Goal: Task Accomplishment & Management: Complete application form

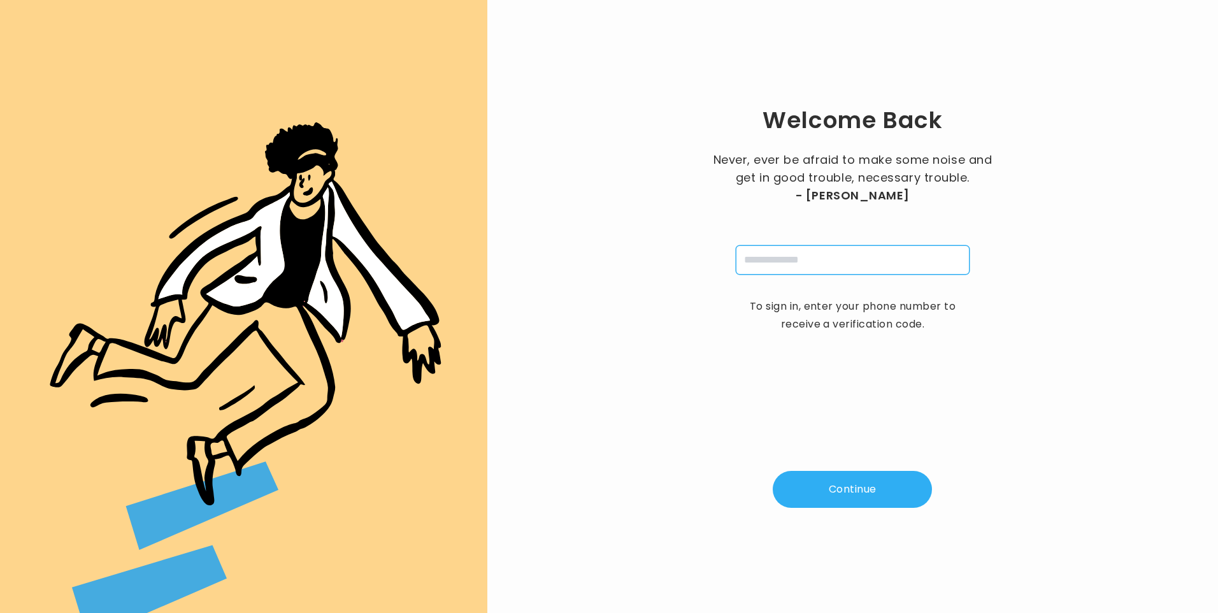
click at [786, 261] on input "tel" at bounding box center [853, 259] width 234 height 29
type input "**********"
click at [864, 493] on button "Continue" at bounding box center [852, 489] width 159 height 37
type input "*"
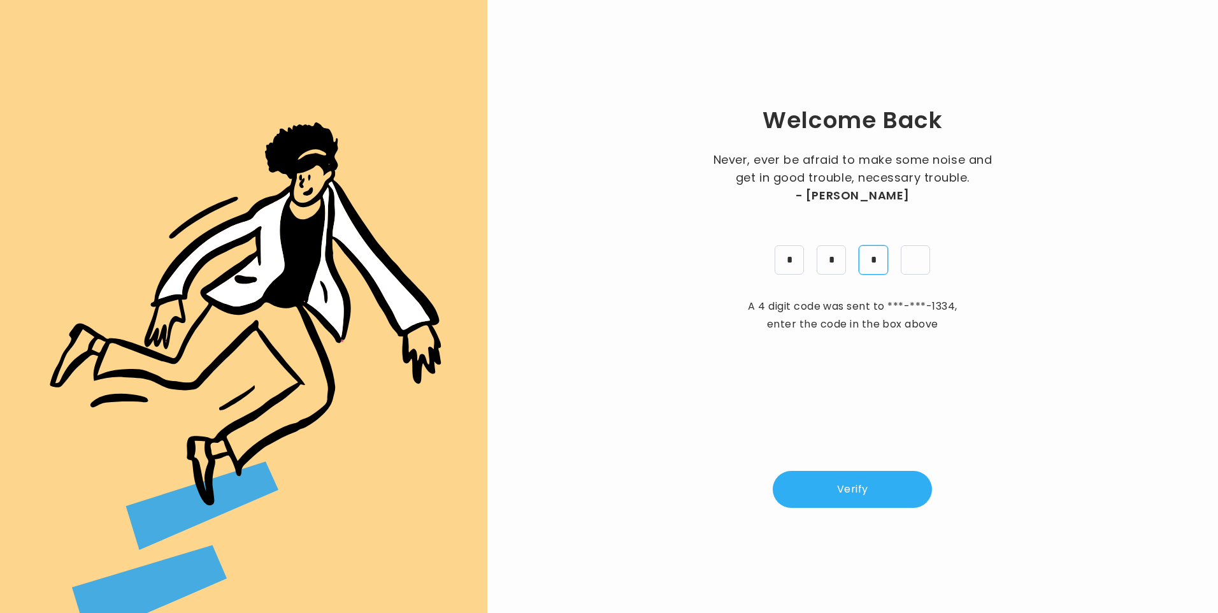
type input "*"
click at [861, 471] on button "Verify" at bounding box center [852, 489] width 159 height 37
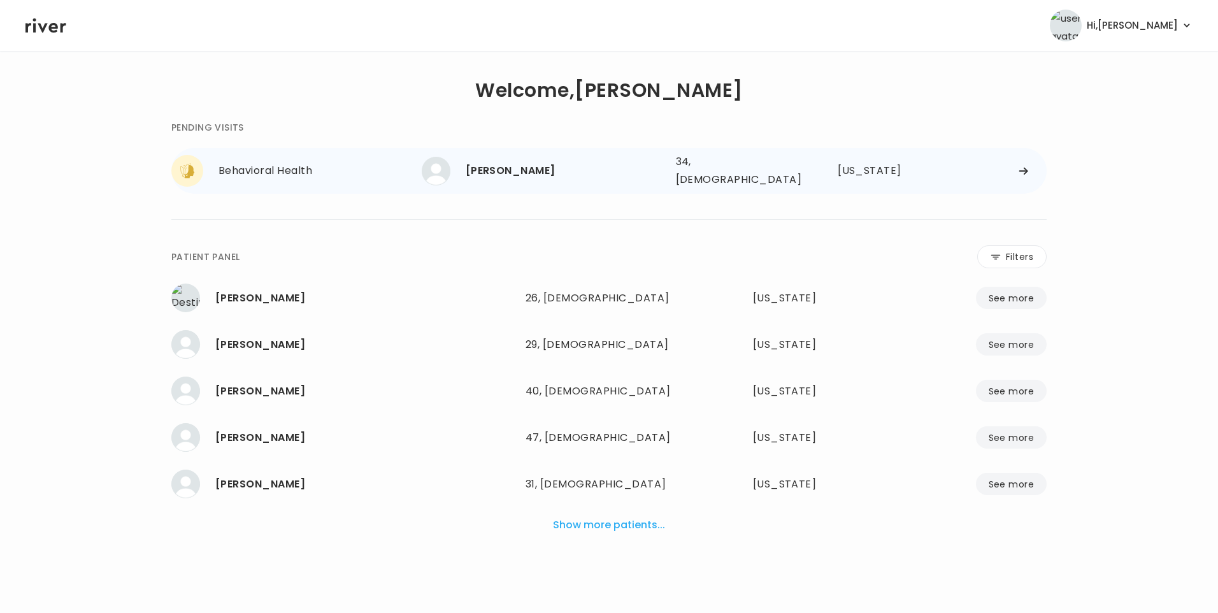
click at [536, 167] on div "[PERSON_NAME]" at bounding box center [566, 171] width 200 height 18
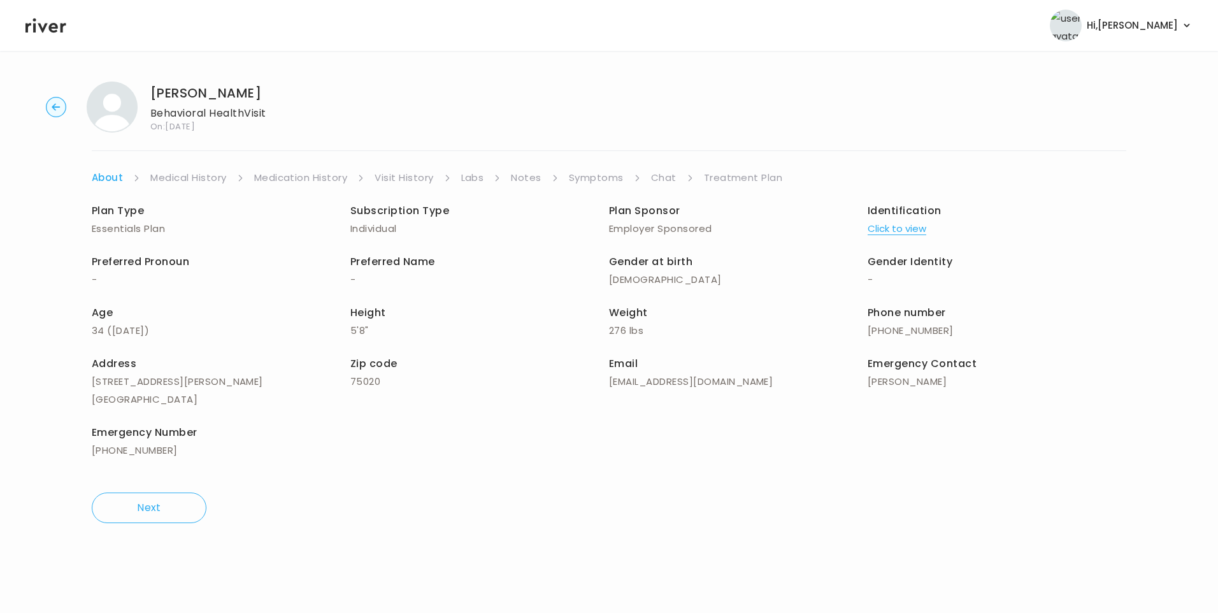
click at [35, 24] on icon at bounding box center [45, 25] width 41 height 15
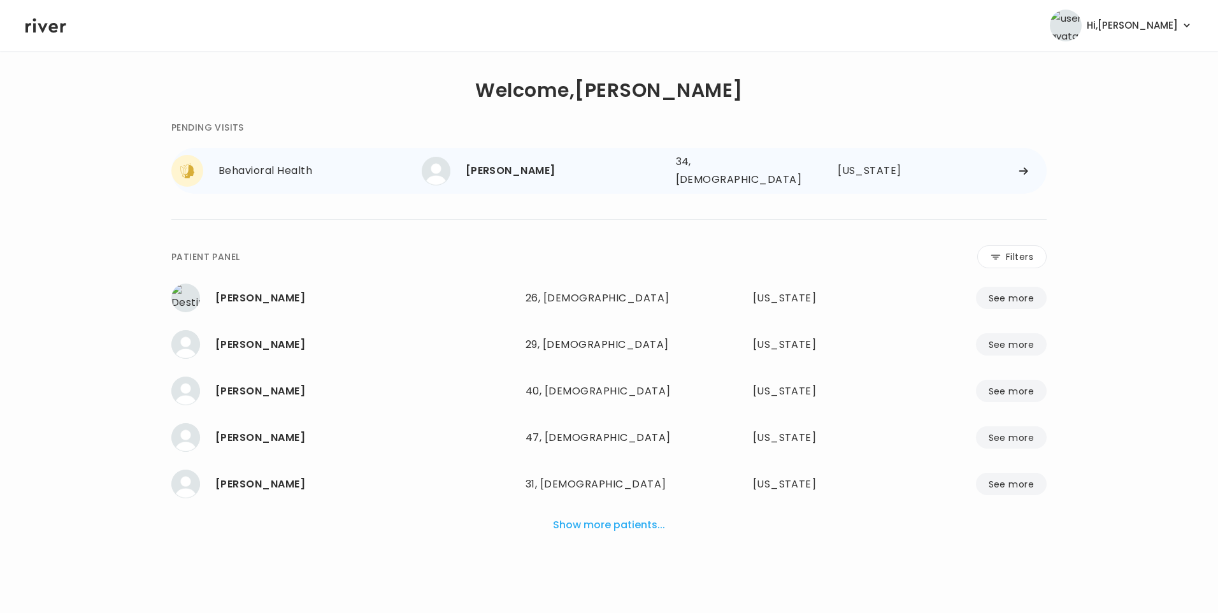
click at [515, 180] on div "[PERSON_NAME] 34, [DEMOGRAPHIC_DATA] See more" at bounding box center [544, 171] width 244 height 29
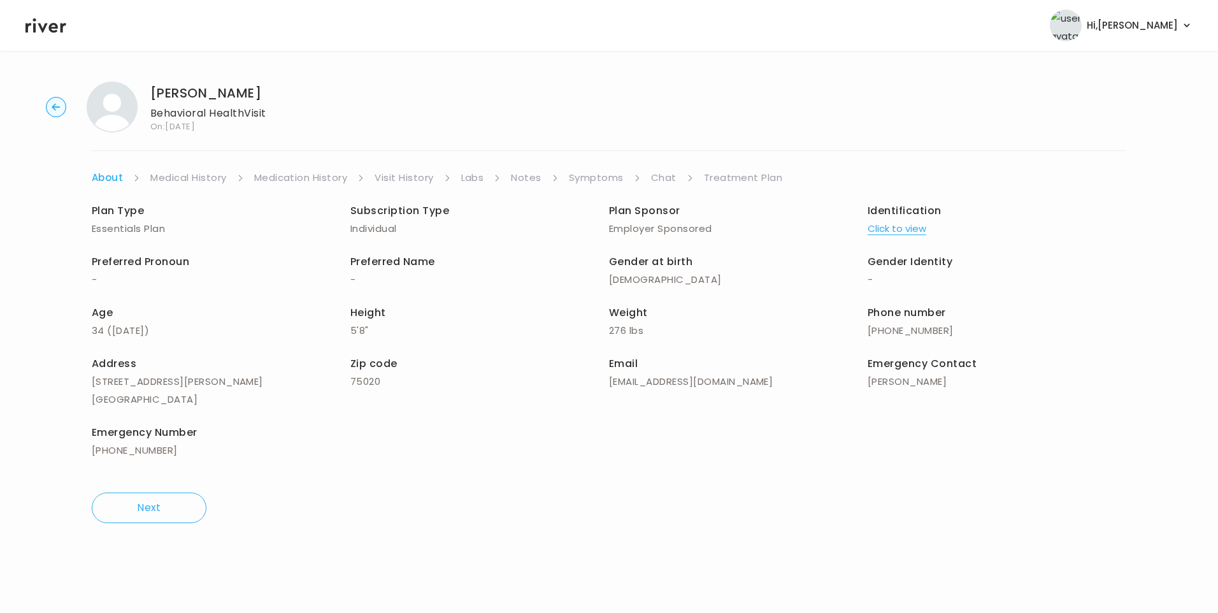
click at [403, 177] on link "Visit History" at bounding box center [404, 178] width 59 height 18
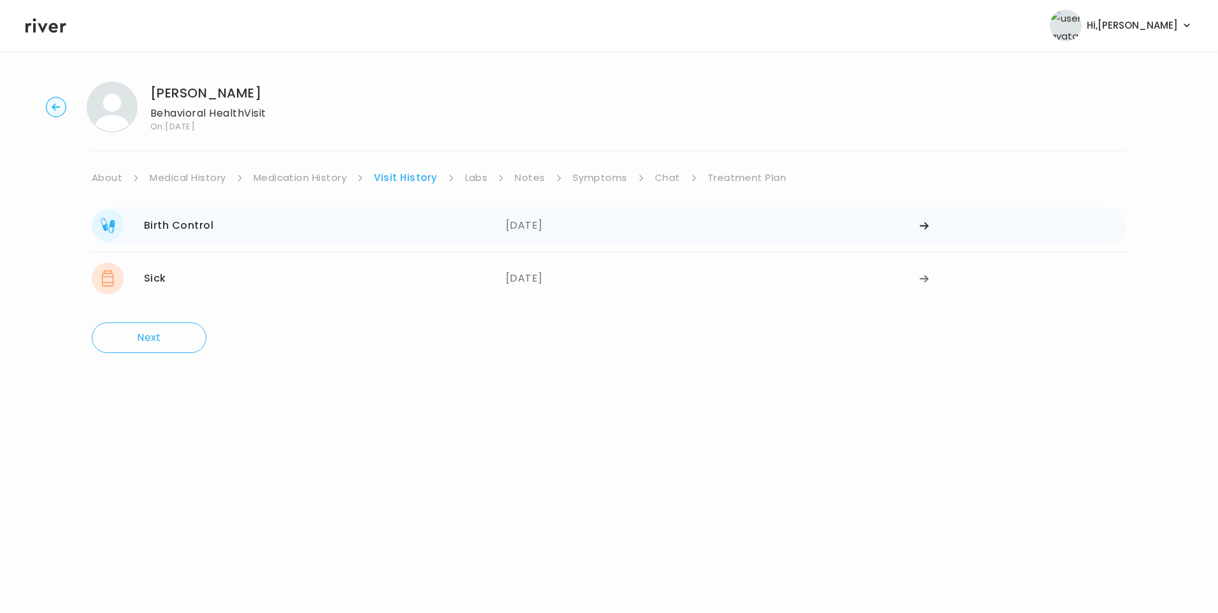
click at [546, 222] on div "[DATE]" at bounding box center [713, 226] width 414 height 32
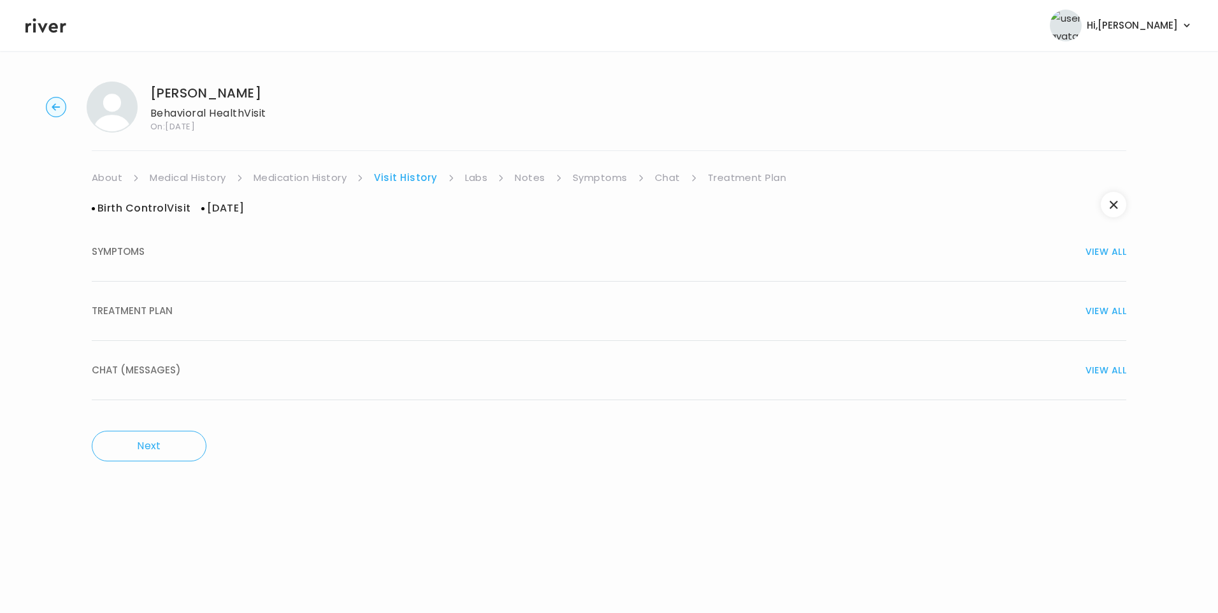
click at [196, 316] on div "TREATMENT PLAN VIEW ALL" at bounding box center [609, 311] width 1035 height 18
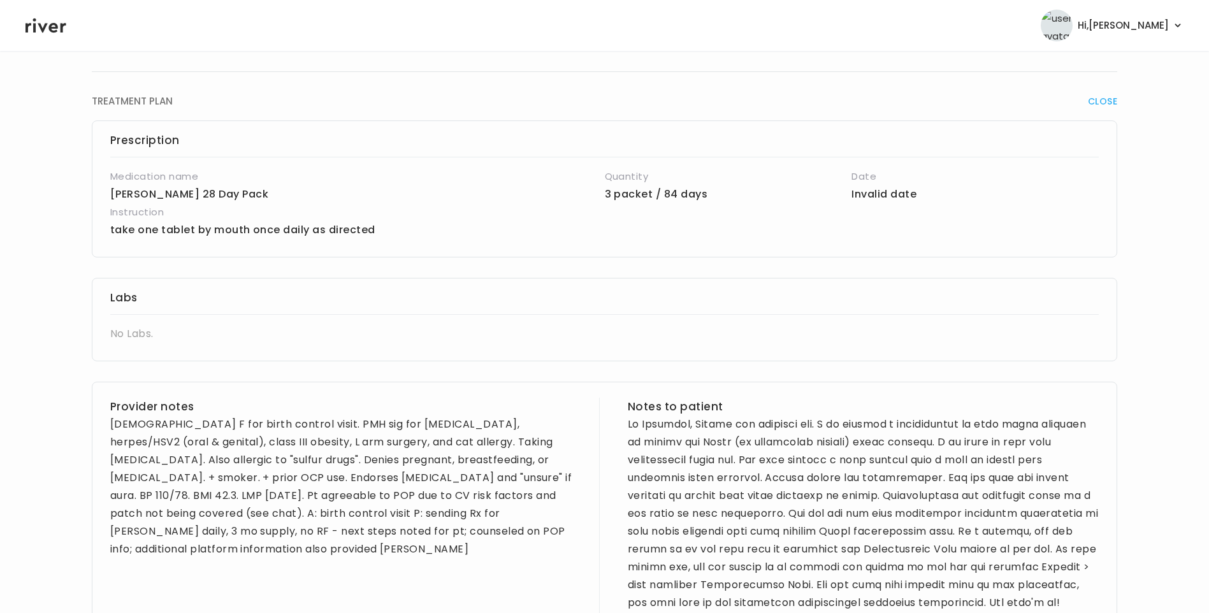
scroll to position [255, 0]
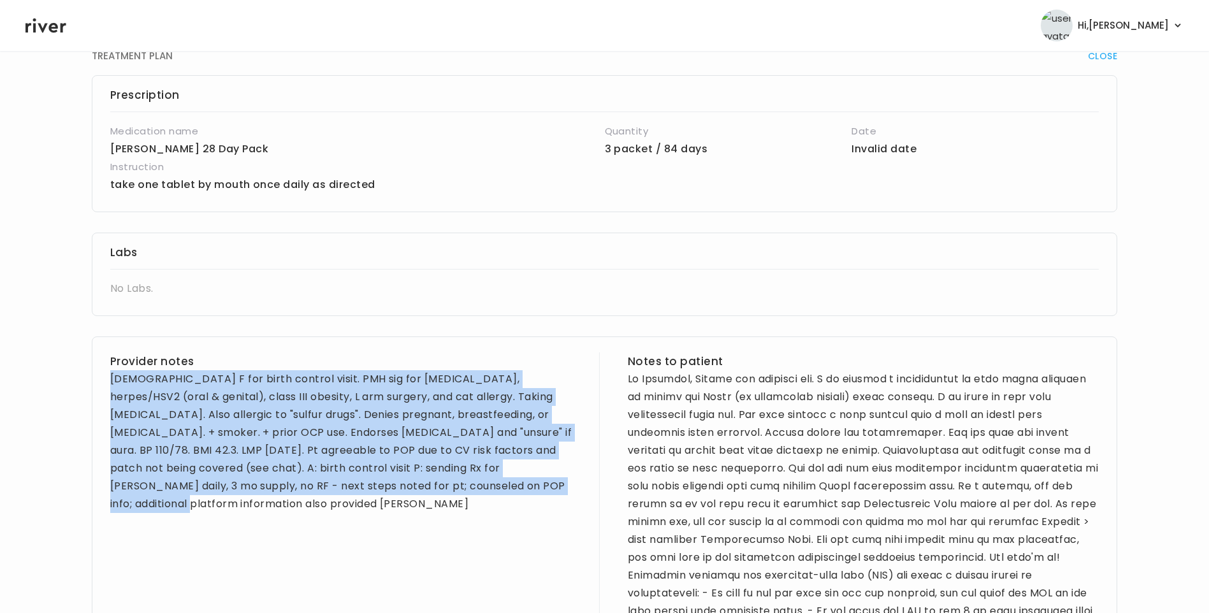
drag, startPoint x: 106, startPoint y: 378, endPoint x: 495, endPoint y: 522, distance: 415.2
copy div "[DEMOGRAPHIC_DATA] F for birth control visit. PMH sig for [MEDICAL_DATA], herpe…"
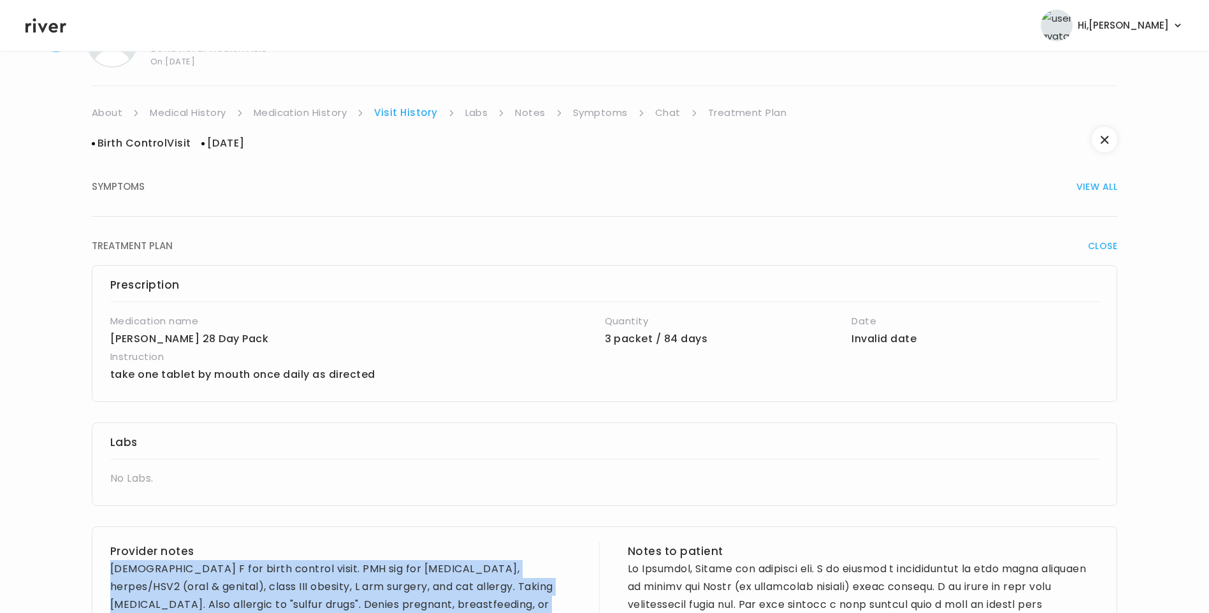
scroll to position [0, 0]
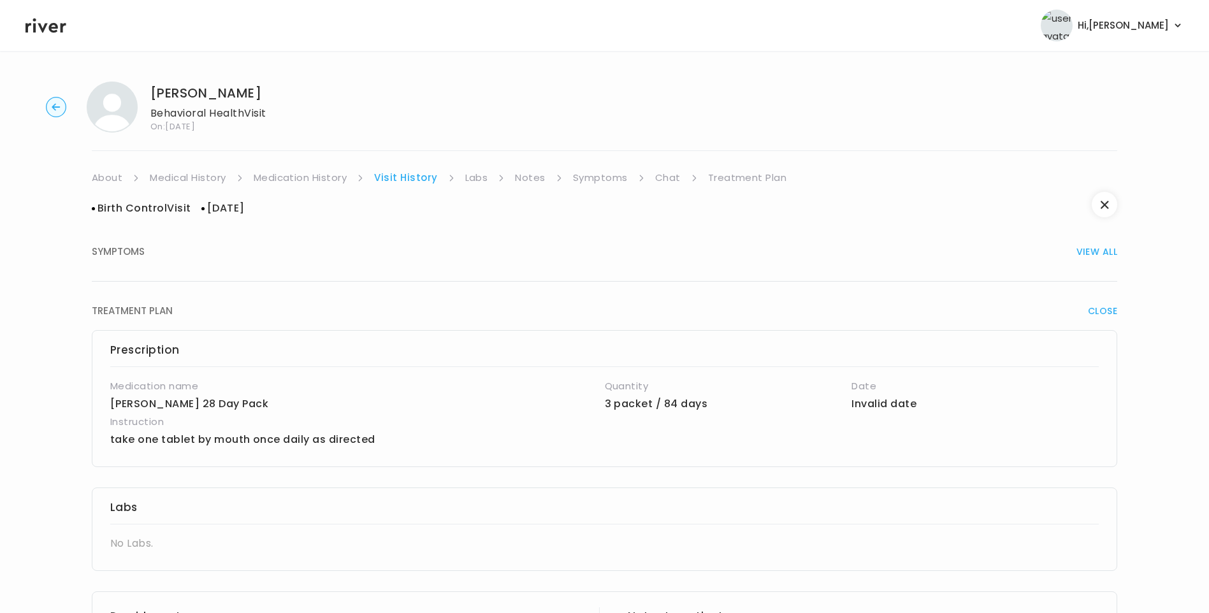
click at [177, 178] on link "Medical History" at bounding box center [188, 178] width 76 height 18
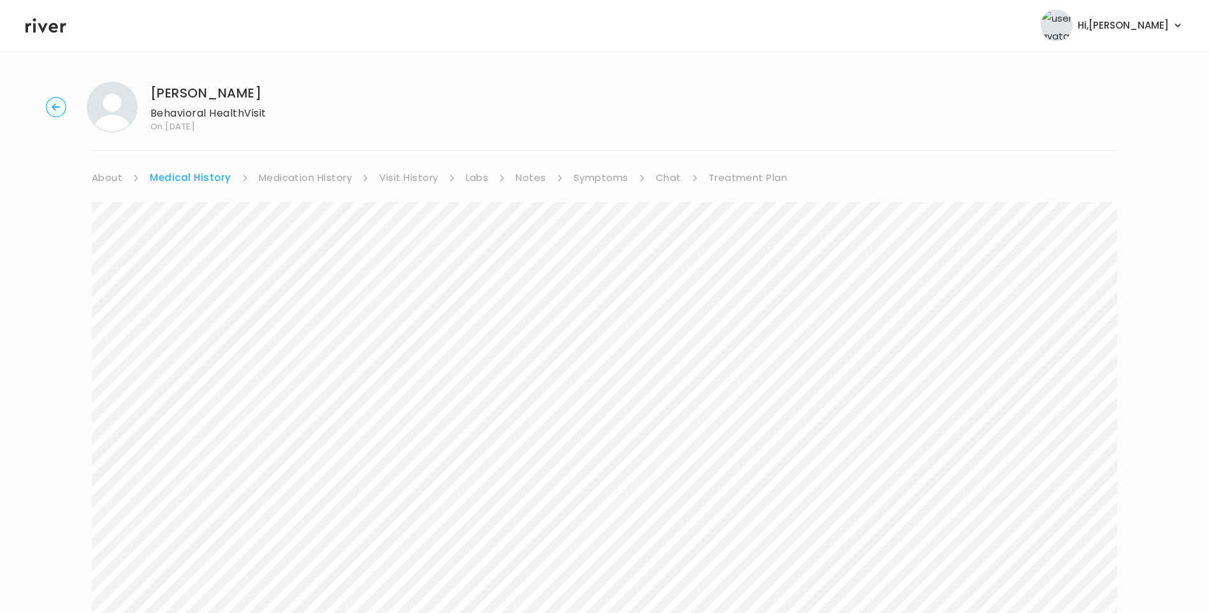
click at [617, 176] on link "Symptoms" at bounding box center [600, 178] width 55 height 18
click at [203, 173] on link "Medical History" at bounding box center [188, 178] width 76 height 18
click at [722, 180] on link "Treatment Plan" at bounding box center [747, 178] width 79 height 18
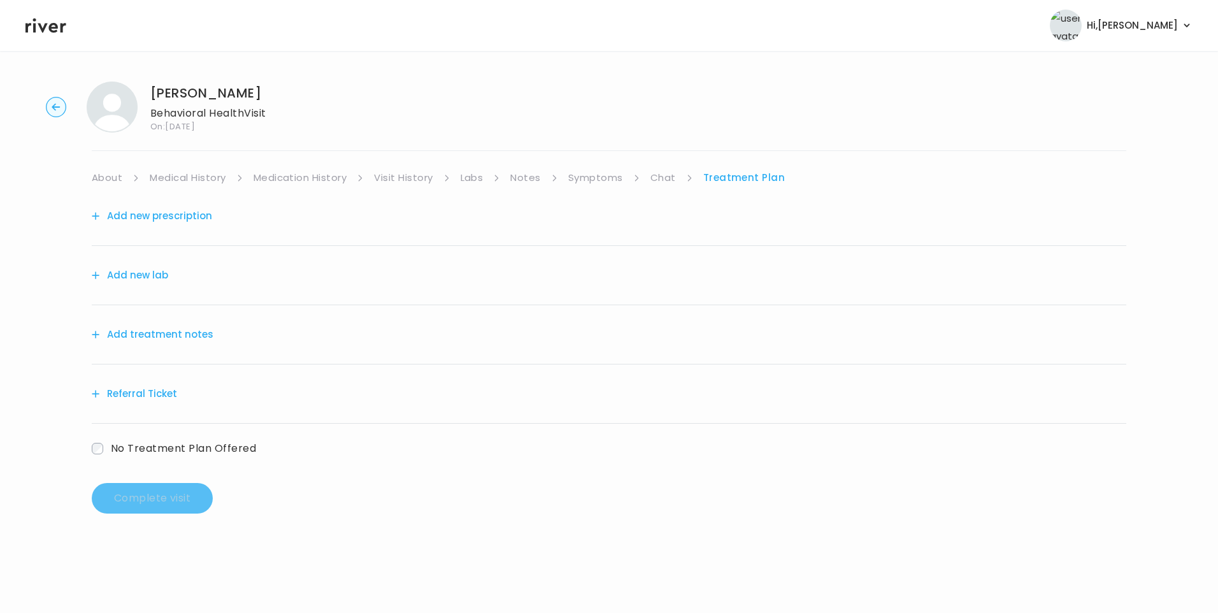
click at [176, 329] on div "Add treatment notes" at bounding box center [609, 334] width 1035 height 59
drag, startPoint x: 176, startPoint y: 329, endPoint x: 177, endPoint y: 338, distance: 9.0
click at [177, 338] on button "Add treatment notes" at bounding box center [153, 335] width 122 height 18
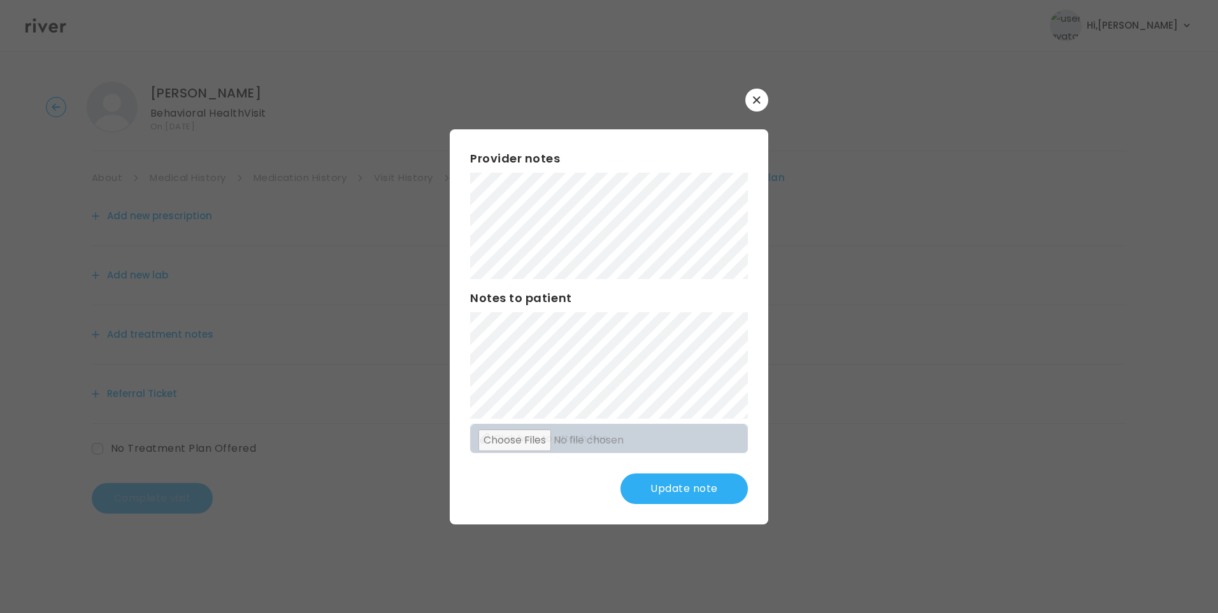
click at [722, 482] on button "Update note" at bounding box center [683, 488] width 127 height 31
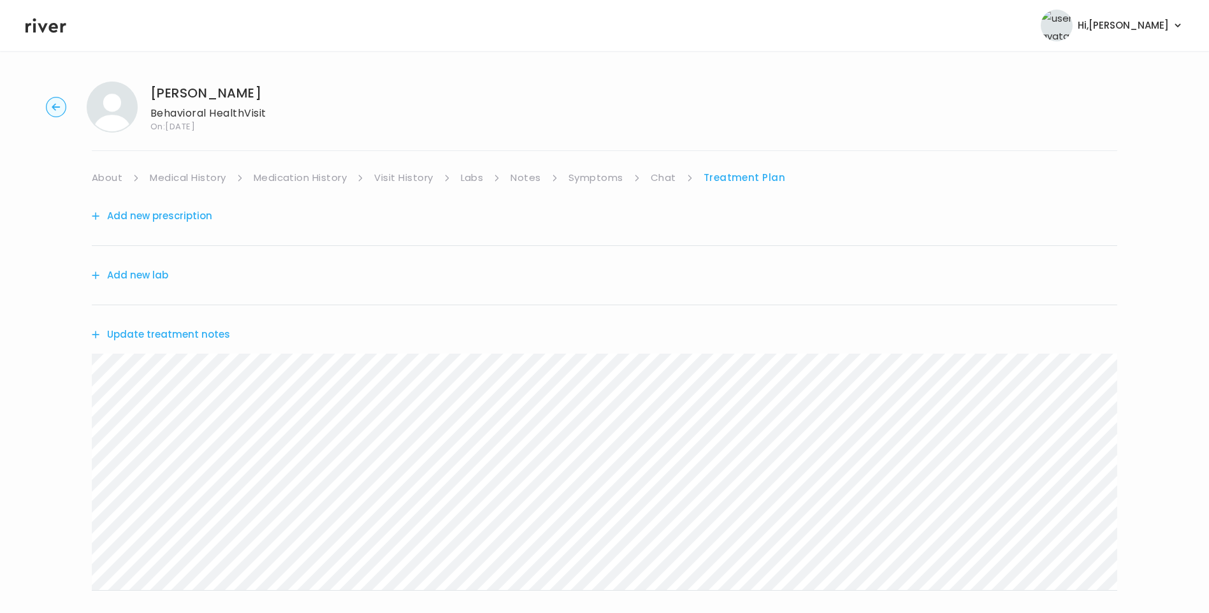
click at [216, 330] on button "Update treatment notes" at bounding box center [161, 335] width 138 height 18
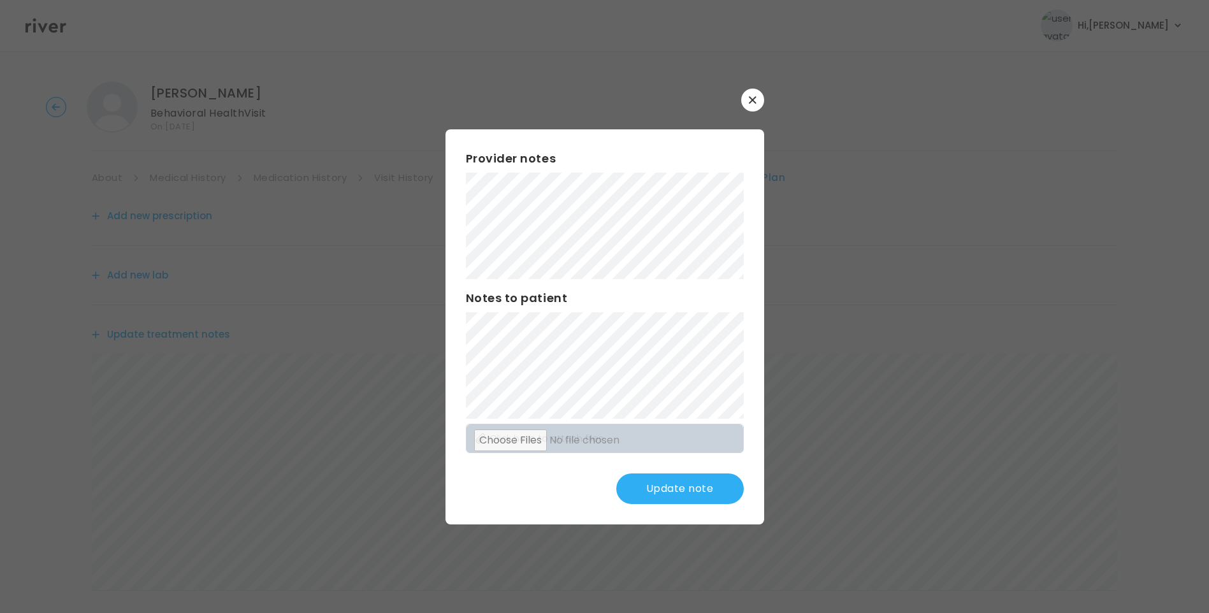
click at [687, 484] on button "Update note" at bounding box center [679, 488] width 127 height 31
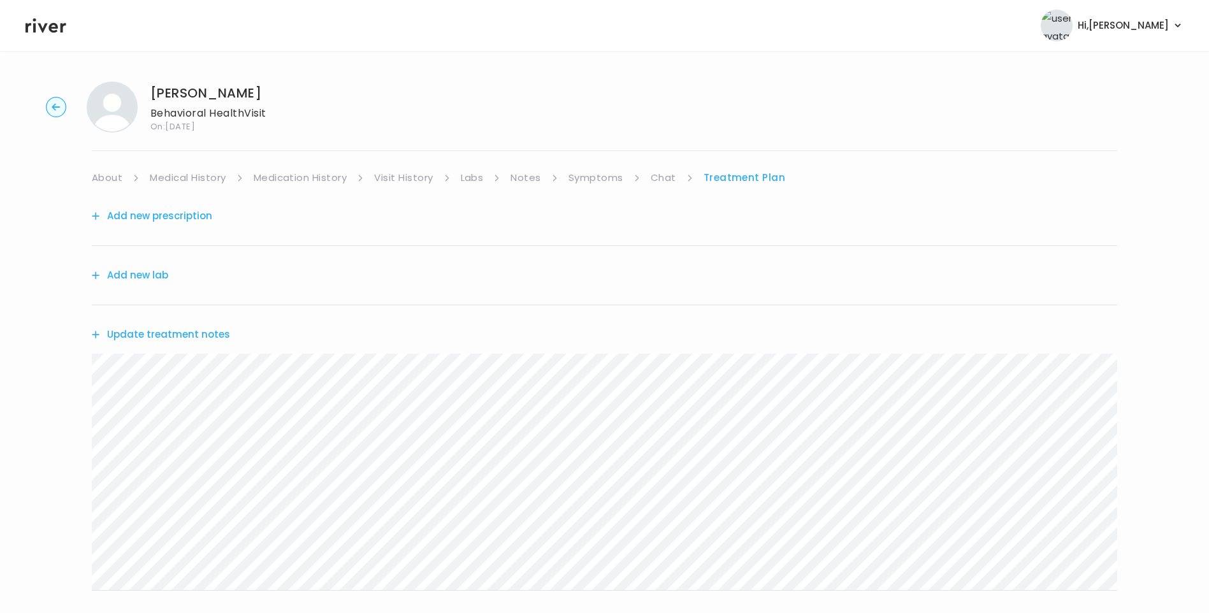
click at [204, 334] on button "Update treatment notes" at bounding box center [161, 335] width 138 height 18
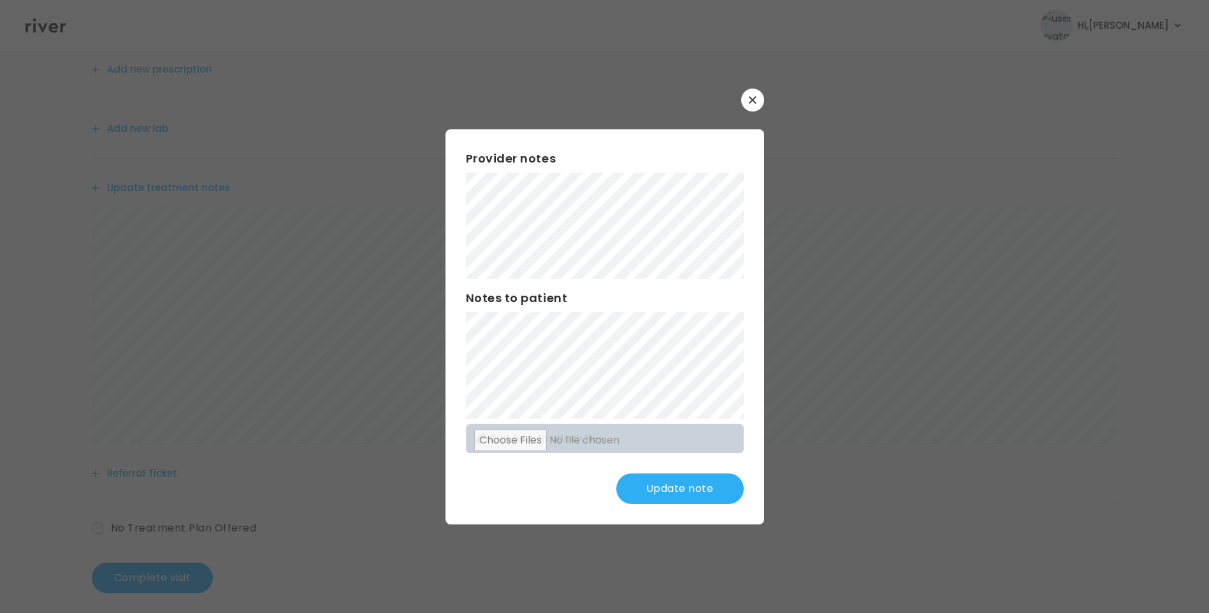
scroll to position [157, 0]
click at [690, 494] on button "Update note" at bounding box center [679, 488] width 127 height 31
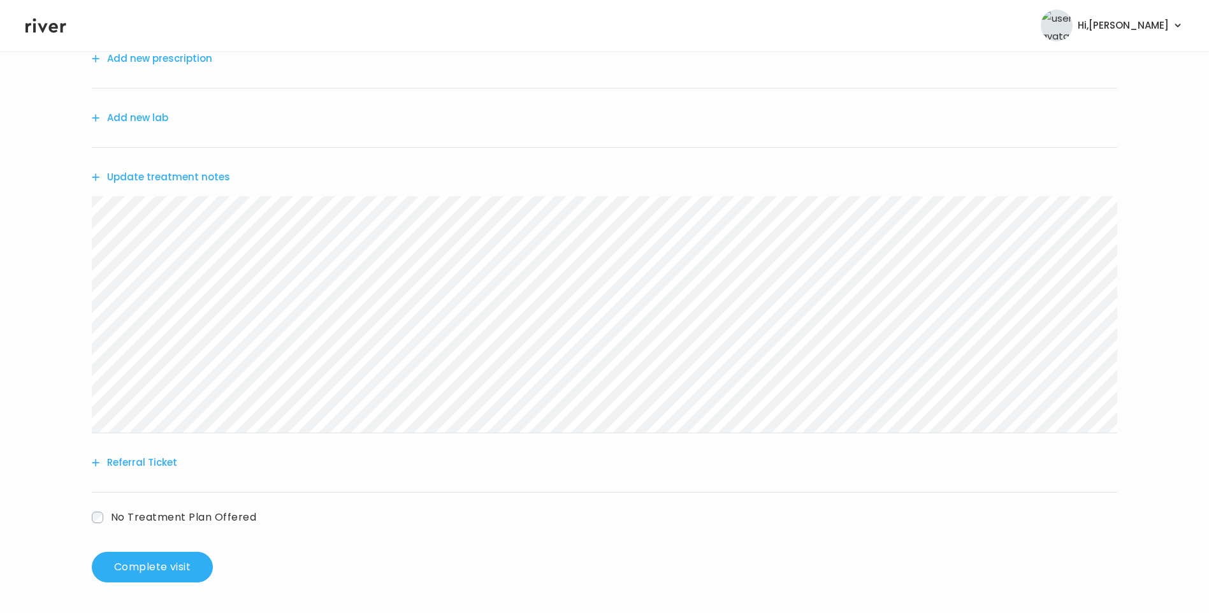
click at [208, 175] on button "Update treatment notes" at bounding box center [161, 177] width 138 height 18
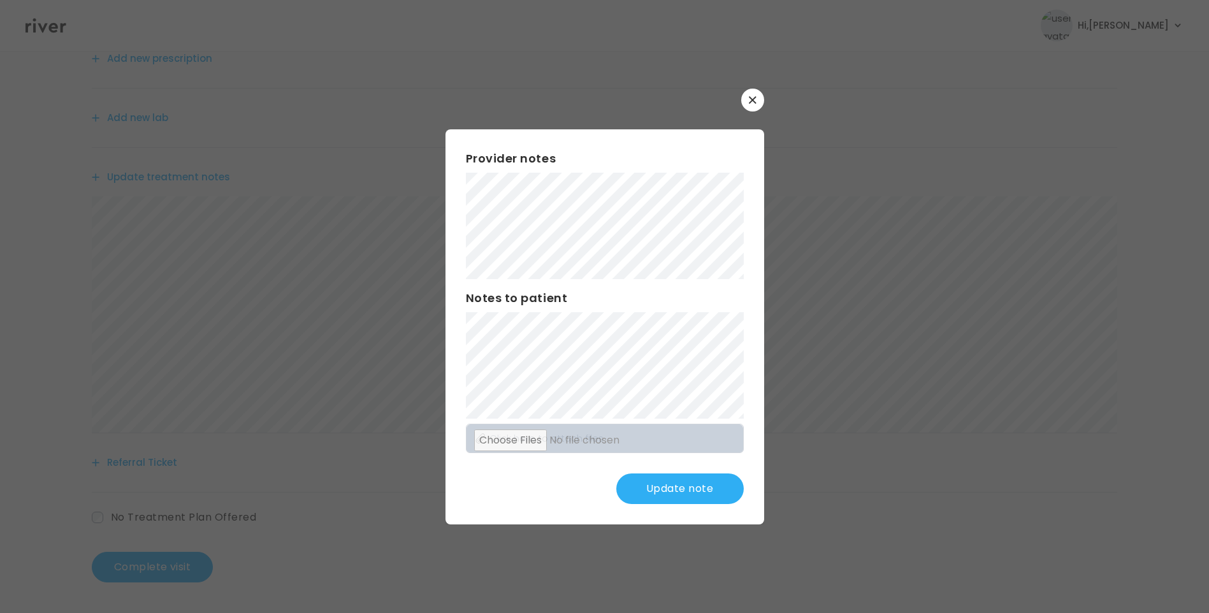
click at [671, 485] on button "Update note" at bounding box center [679, 488] width 127 height 31
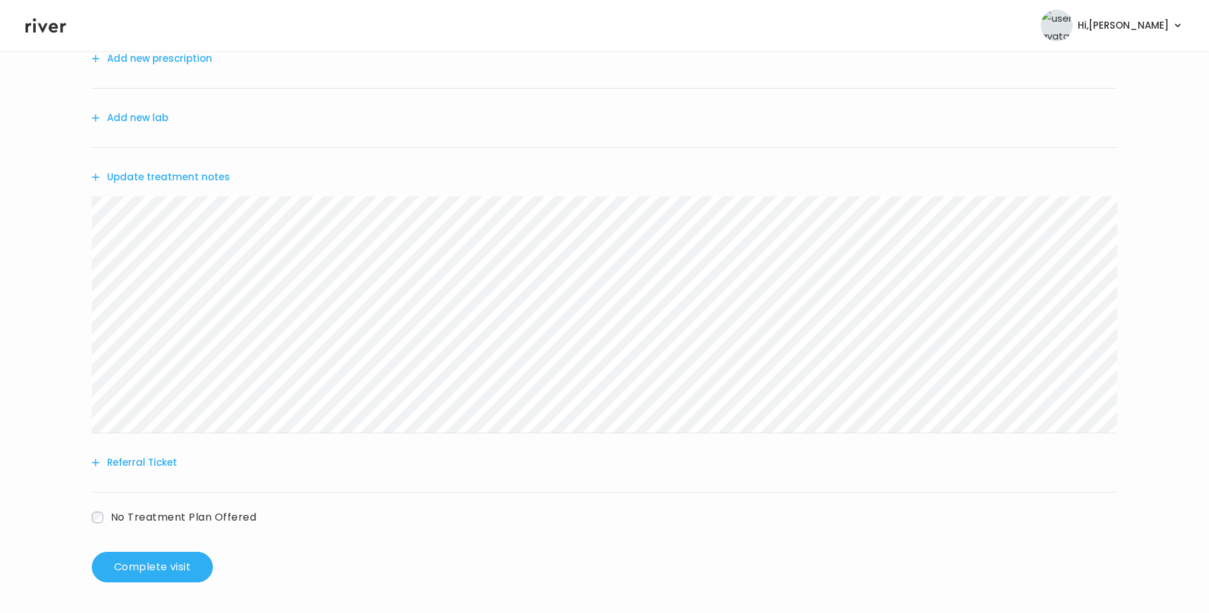
click at [58, 203] on div "[PERSON_NAME] Behavioral Health Visit On: [DATE] About Medical History Medicati…" at bounding box center [604, 253] width 1209 height 678
click at [151, 458] on button "Referral Ticket" at bounding box center [134, 463] width 85 height 18
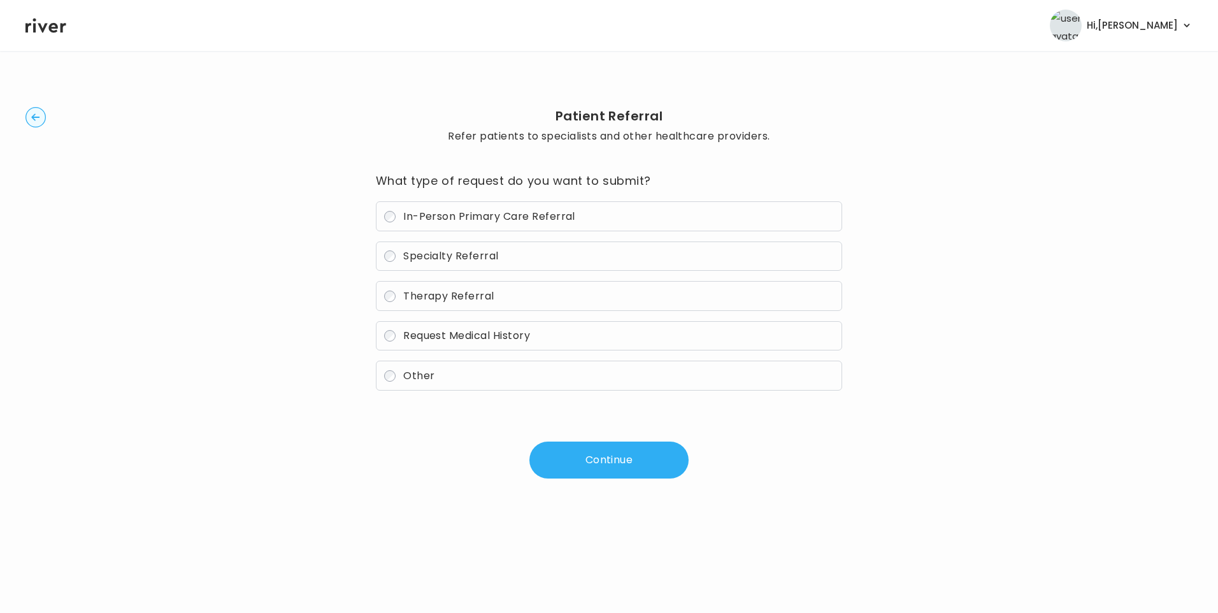
drag, startPoint x: 459, startPoint y: 291, endPoint x: 487, endPoint y: 321, distance: 41.0
click at [458, 291] on span "Therapy Referral" at bounding box center [448, 296] width 91 height 15
click at [601, 463] on button "Continue" at bounding box center [608, 459] width 159 height 37
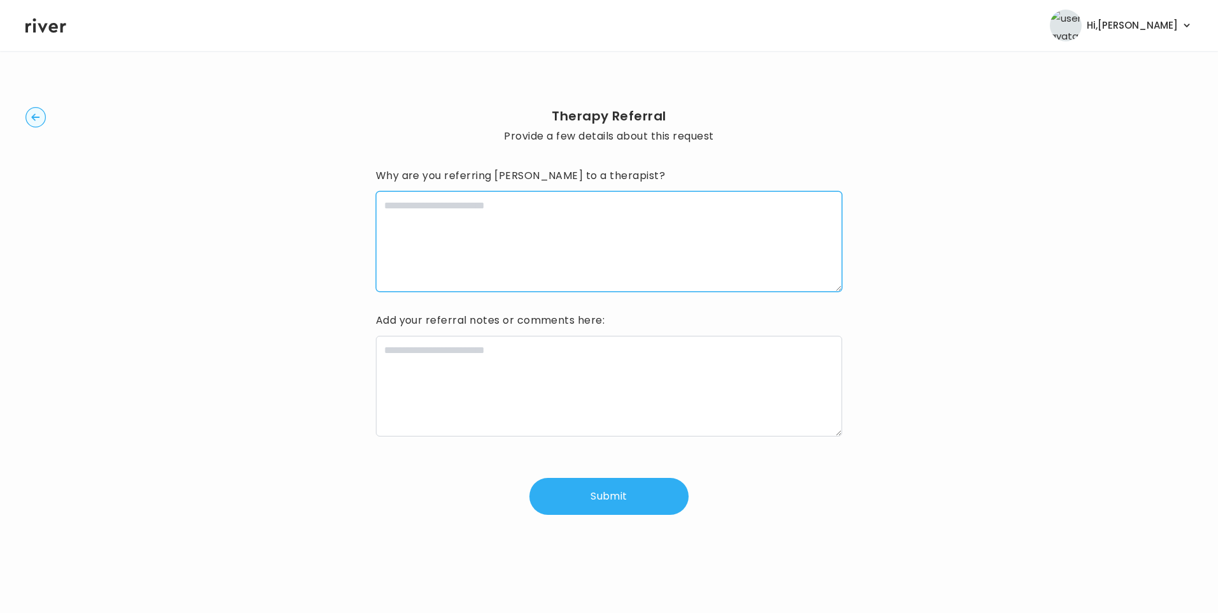
click at [481, 224] on textarea at bounding box center [609, 241] width 467 height 101
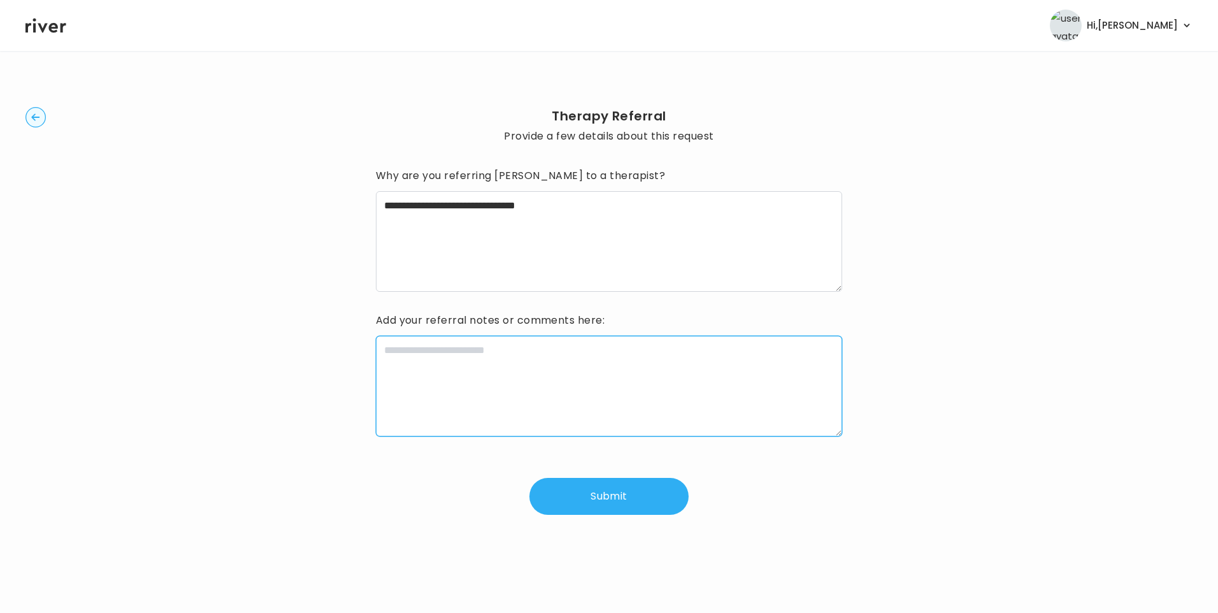
click at [465, 370] on textarea at bounding box center [609, 386] width 467 height 101
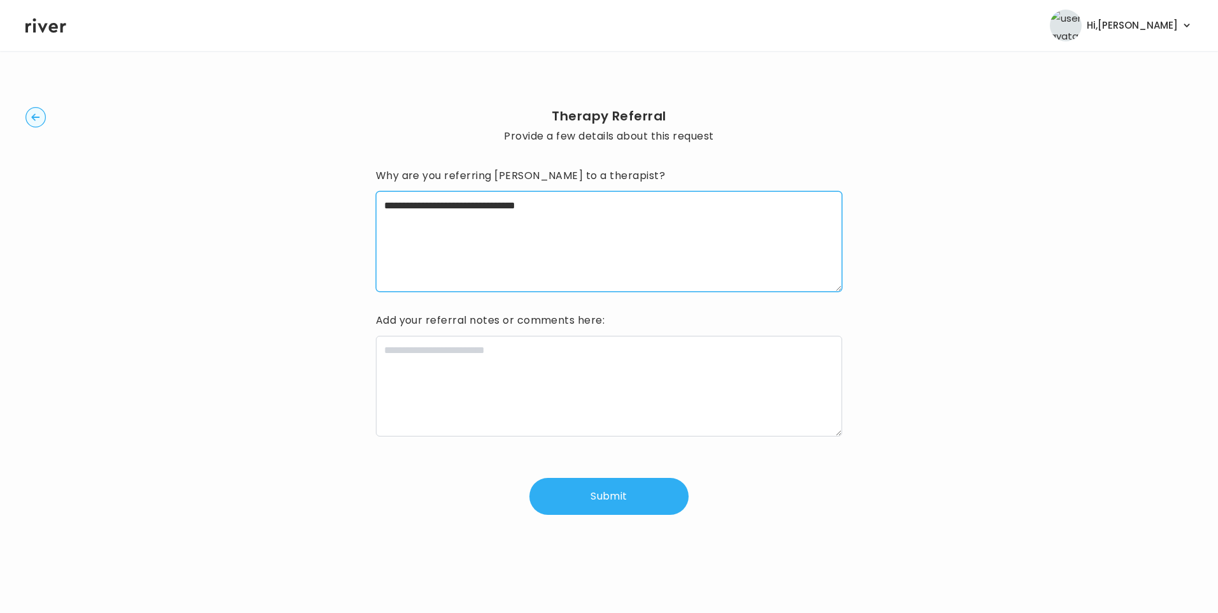
click at [615, 207] on textarea "**********" at bounding box center [609, 241] width 467 height 101
click at [495, 205] on textarea "**********" at bounding box center [609, 241] width 467 height 101
type textarea "**********"
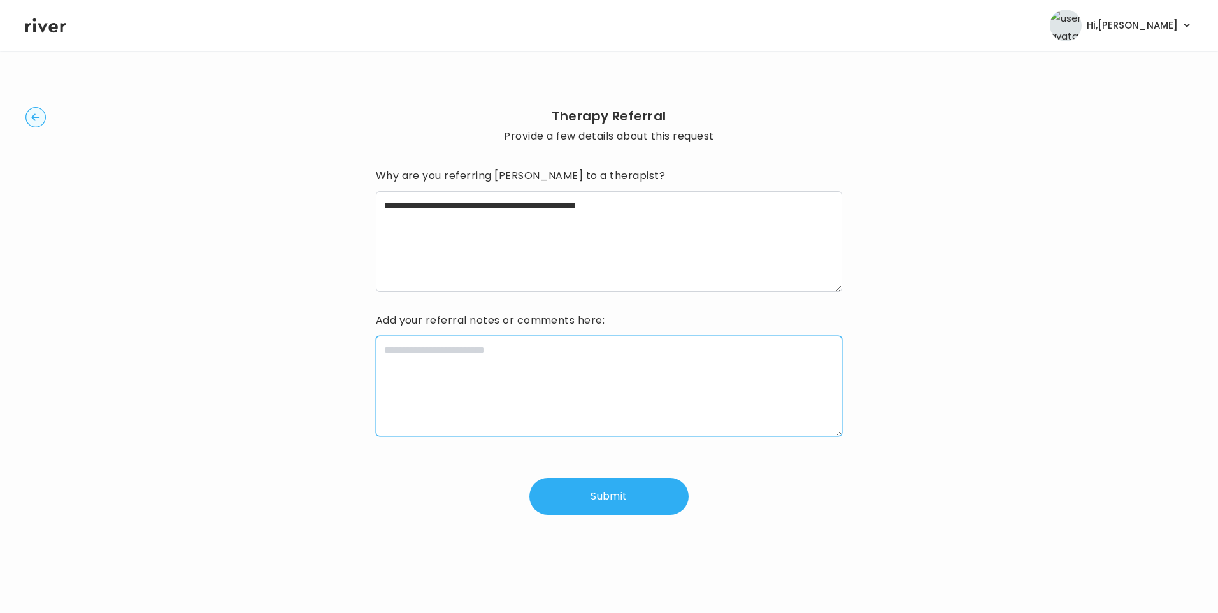
click at [526, 353] on textarea at bounding box center [609, 386] width 467 height 101
paste textarea "**********"
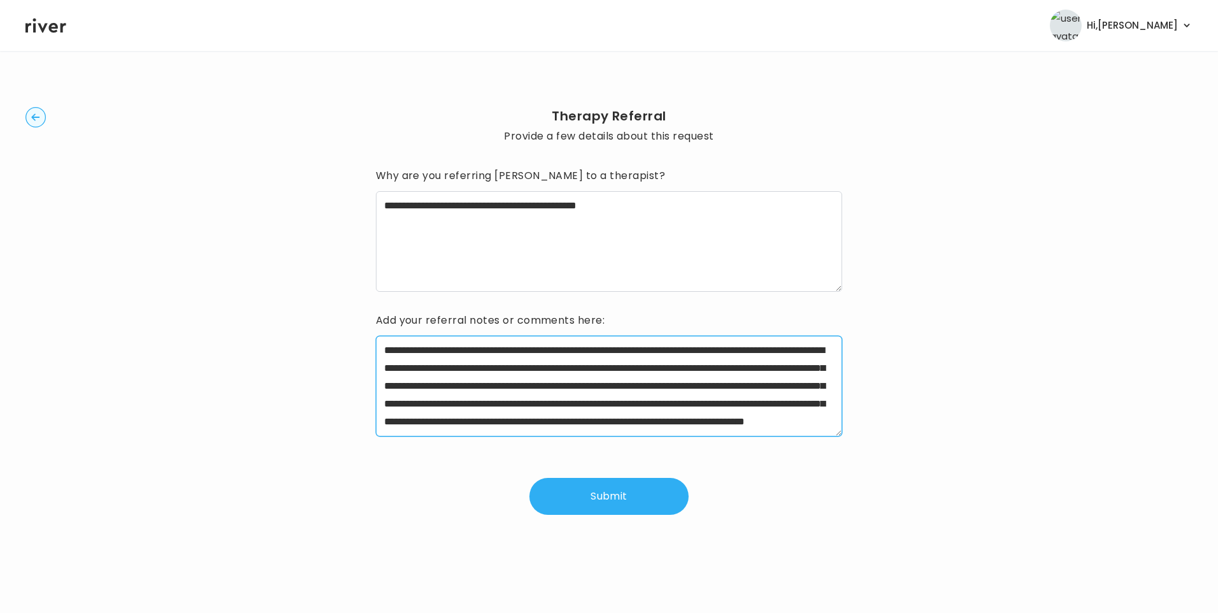
drag, startPoint x: 424, startPoint y: 348, endPoint x: 483, endPoint y: 352, distance: 59.4
click at [483, 352] on textarea "**********" at bounding box center [609, 386] width 467 height 101
click at [787, 362] on textarea "**********" at bounding box center [609, 386] width 467 height 101
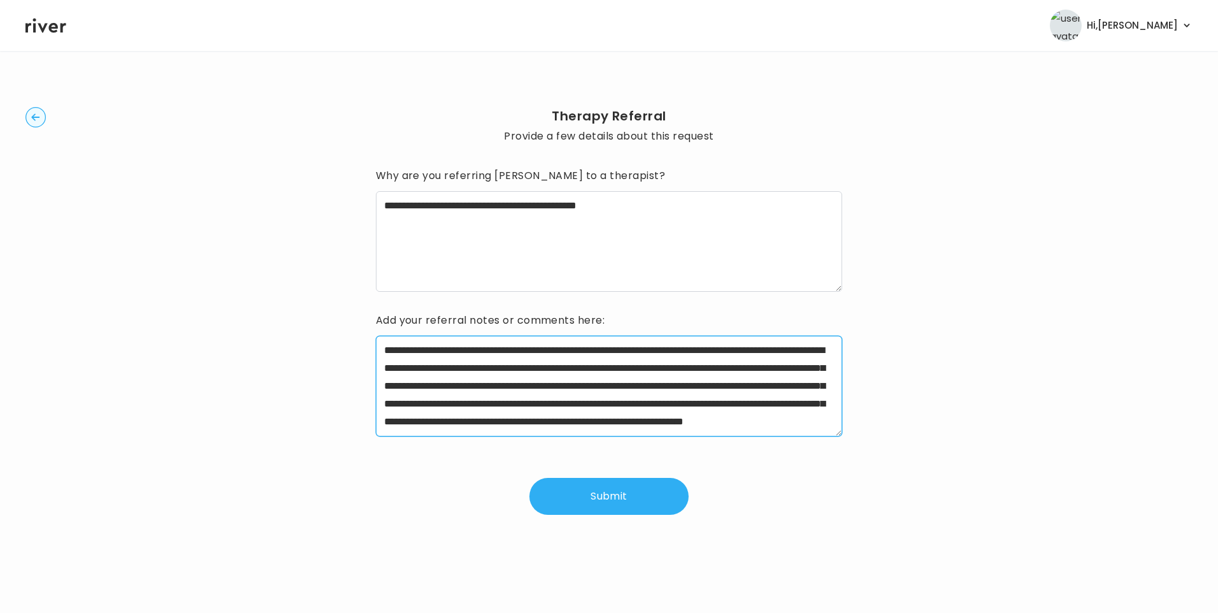
click at [699, 369] on textarea "**********" at bounding box center [609, 386] width 467 height 101
click at [598, 391] on textarea "**********" at bounding box center [609, 386] width 467 height 101
drag, startPoint x: 655, startPoint y: 405, endPoint x: 612, endPoint y: 422, distance: 46.6
click at [612, 422] on textarea "**********" at bounding box center [609, 386] width 467 height 101
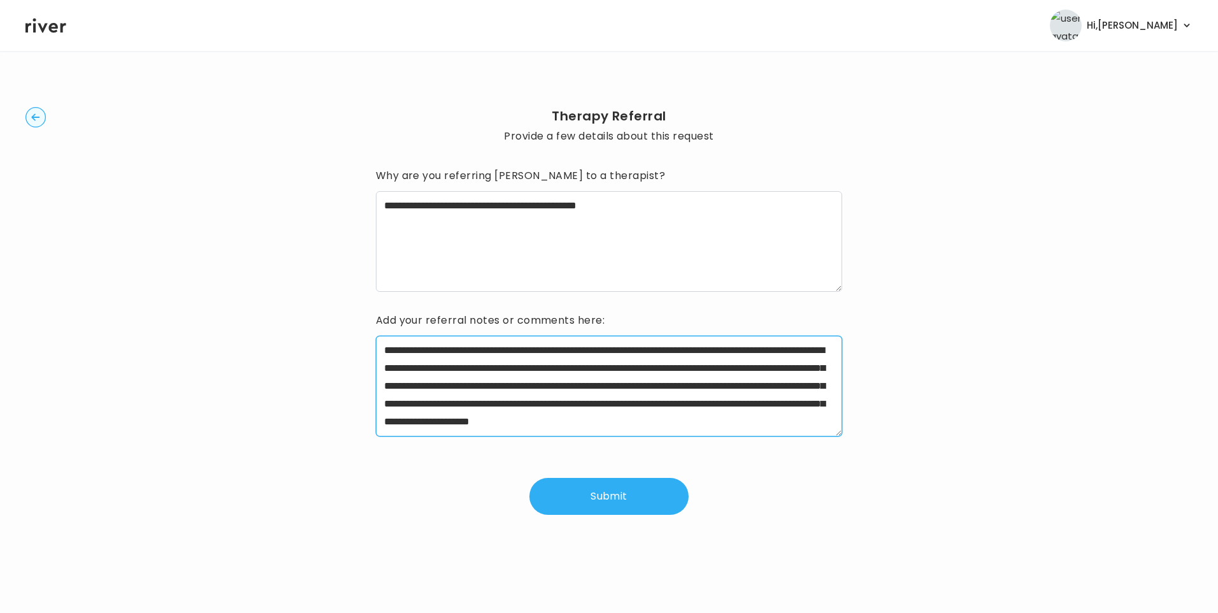
scroll to position [18, 0]
click at [814, 422] on textarea "**********" at bounding box center [609, 386] width 467 height 101
type textarea "**********"
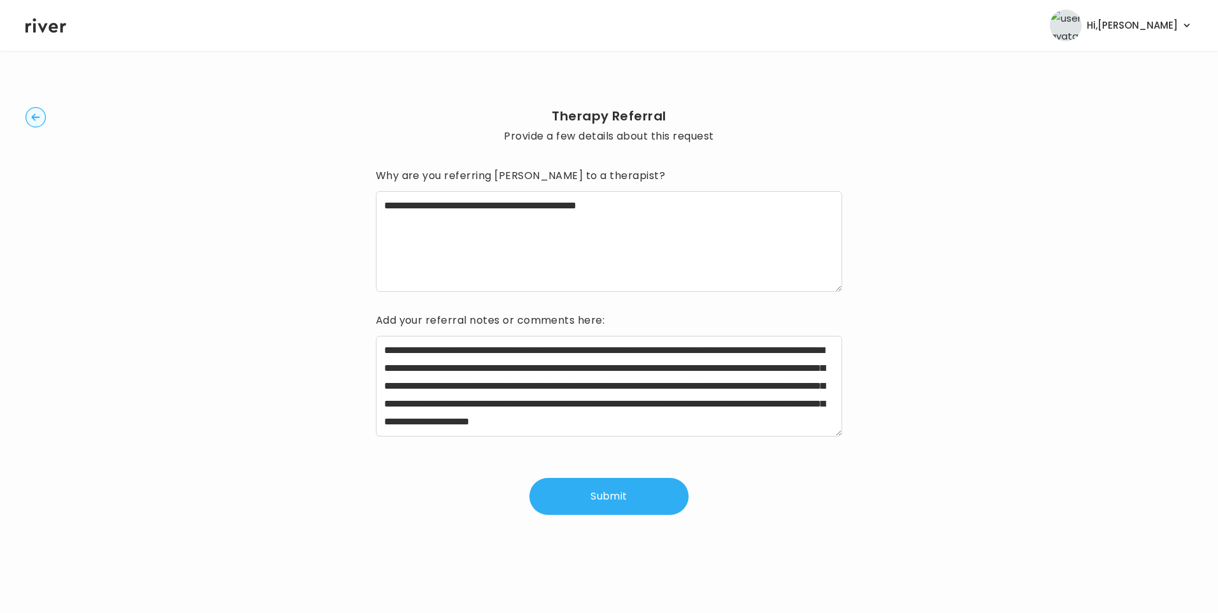
click at [619, 499] on button "Submit" at bounding box center [608, 496] width 159 height 37
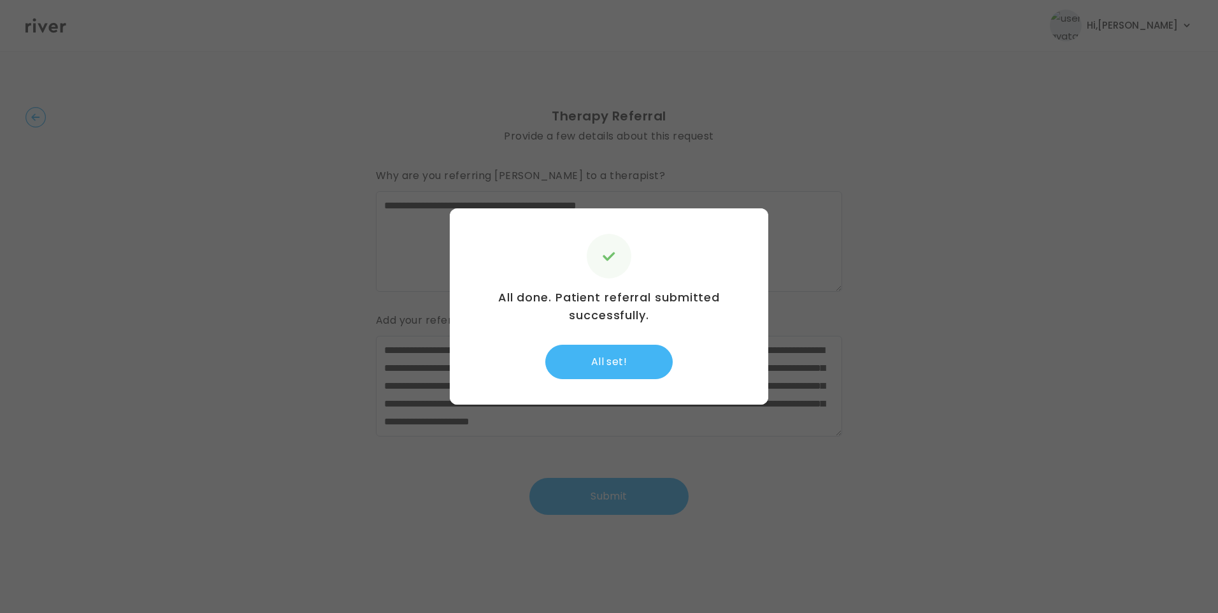
click at [613, 359] on button "All set!" at bounding box center [608, 362] width 127 height 34
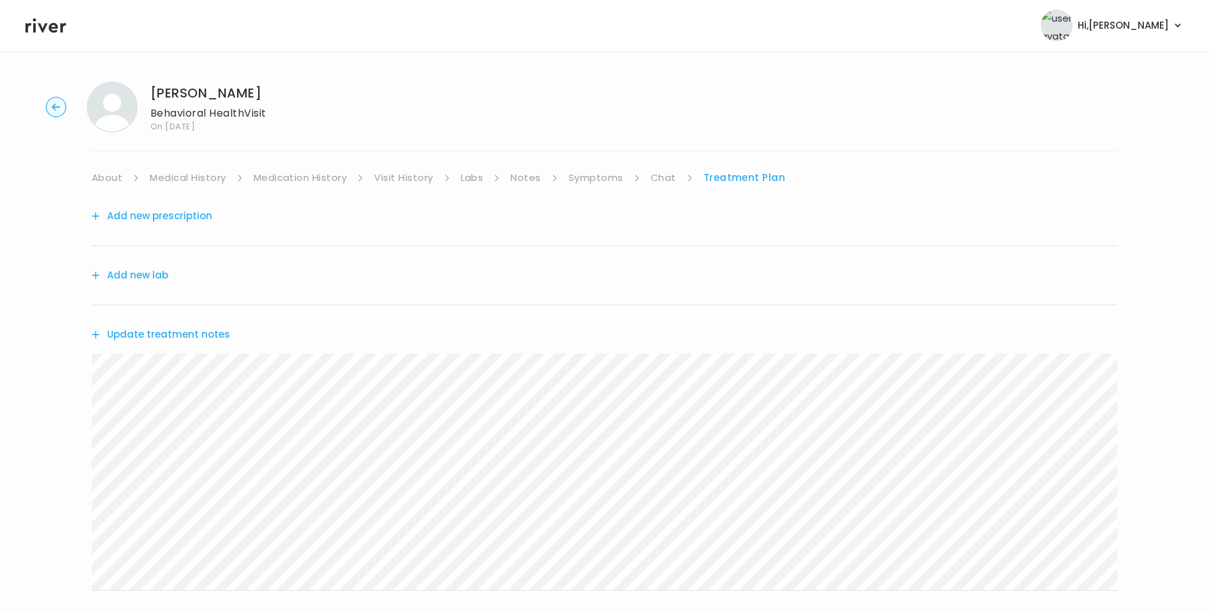
scroll to position [64, 0]
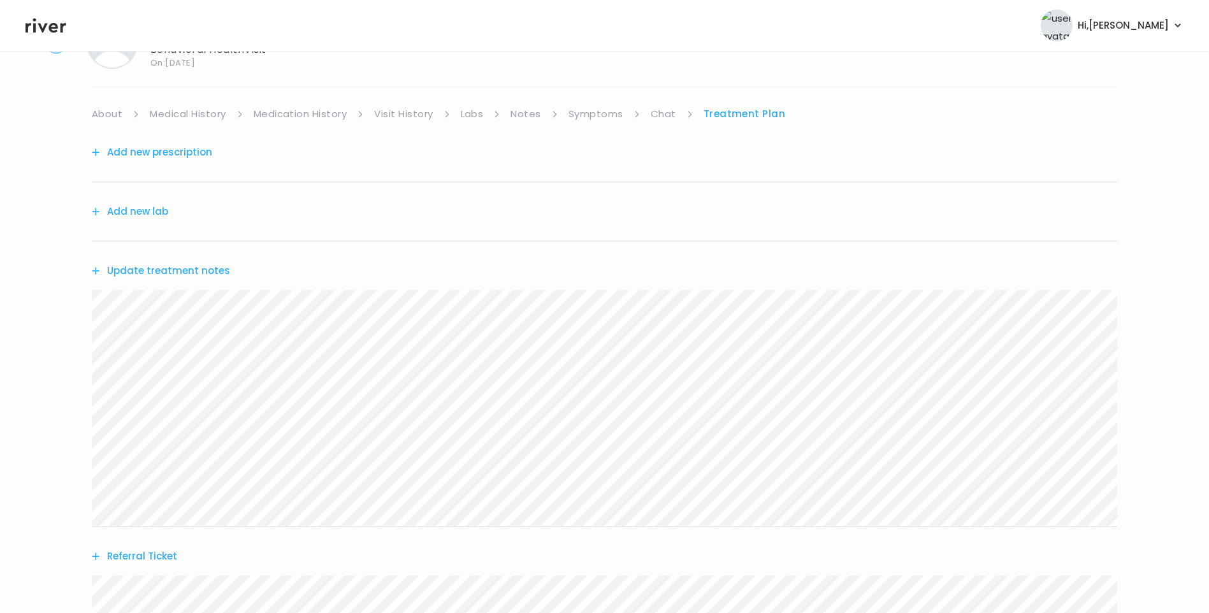
click at [194, 268] on button "Update treatment notes" at bounding box center [161, 271] width 138 height 18
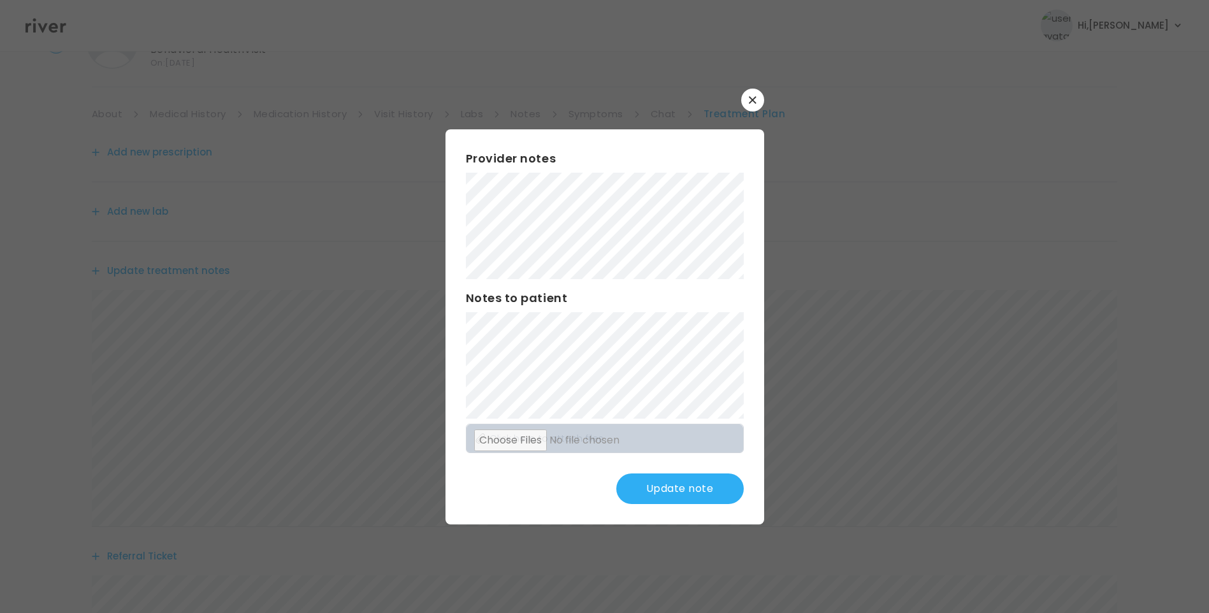
click at [696, 488] on button "Update note" at bounding box center [679, 488] width 127 height 31
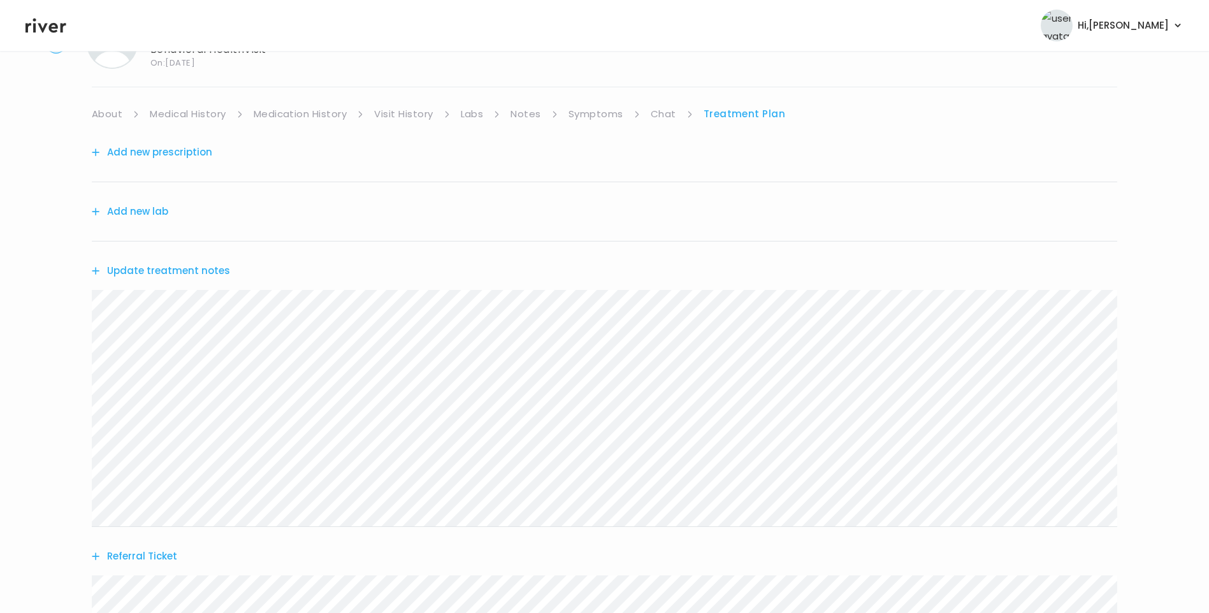
drag, startPoint x: 591, startPoint y: 108, endPoint x: 598, endPoint y: 115, distance: 10.4
click at [591, 108] on link "Symptoms" at bounding box center [595, 114] width 55 height 18
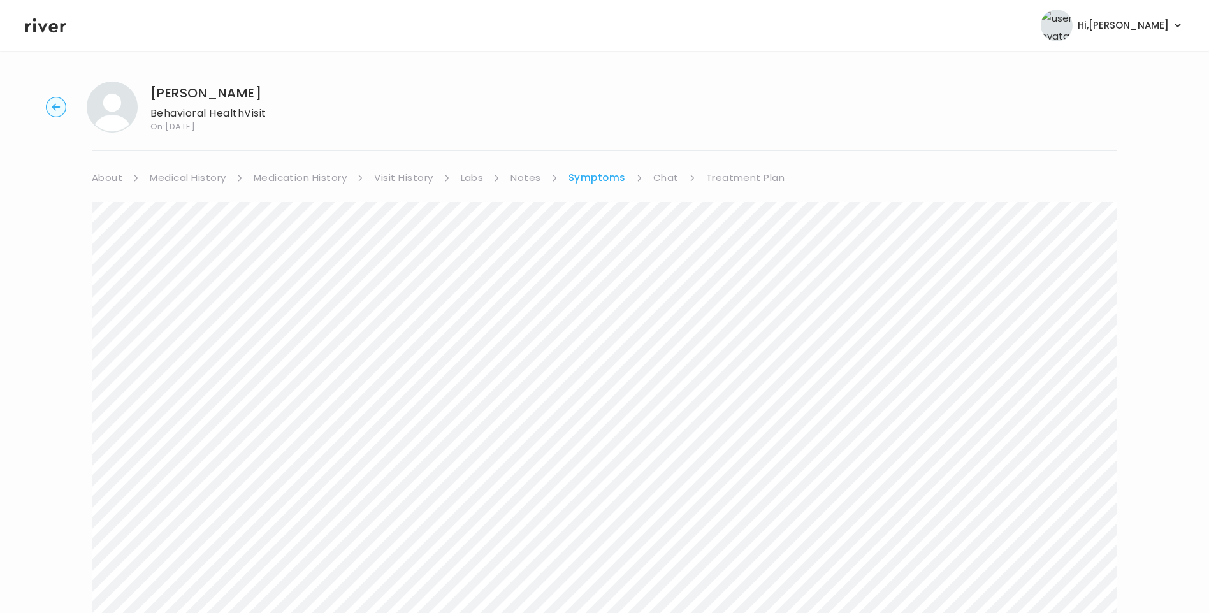
click at [269, 175] on link "Medication History" at bounding box center [301, 178] width 94 height 18
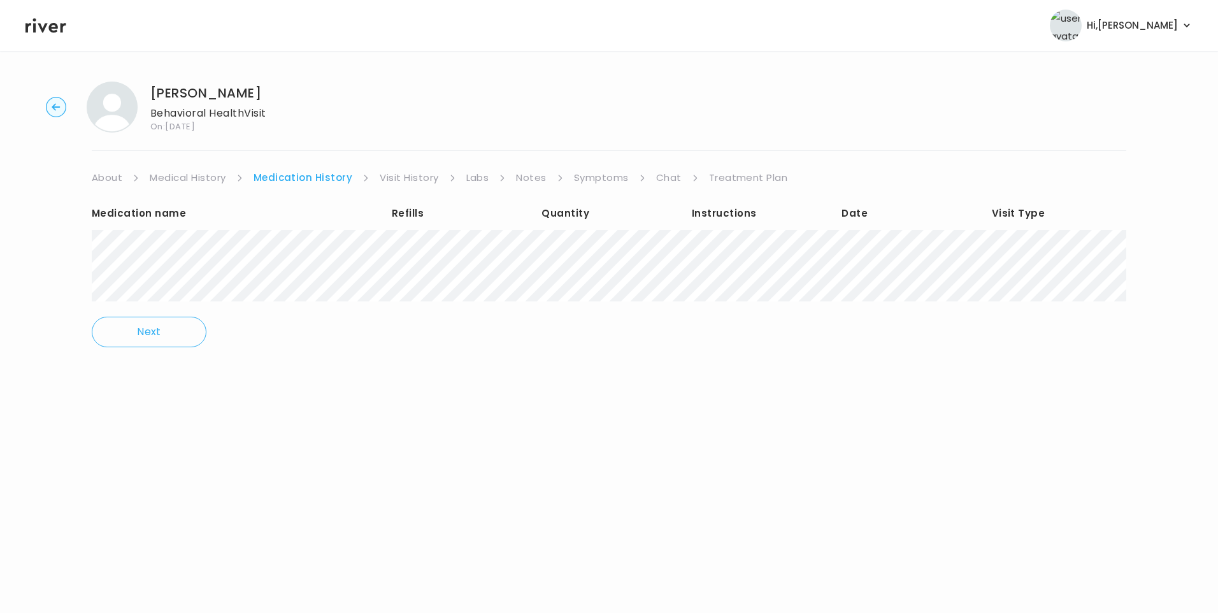
click at [740, 173] on link "Treatment Plan" at bounding box center [748, 178] width 79 height 18
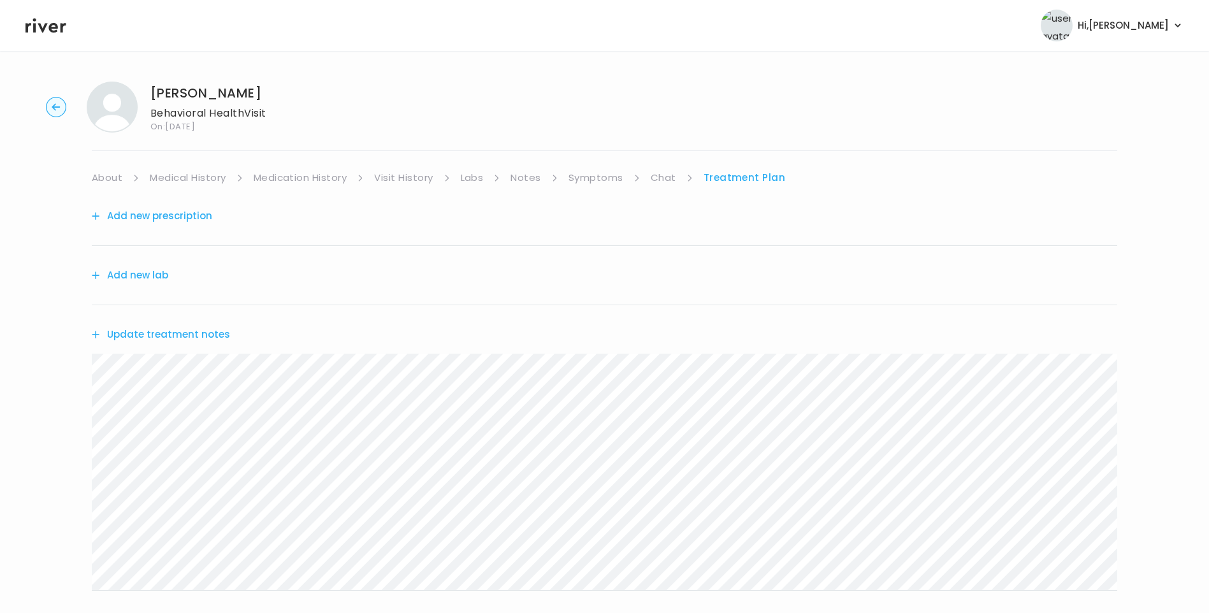
click at [192, 334] on button "Update treatment notes" at bounding box center [161, 335] width 138 height 18
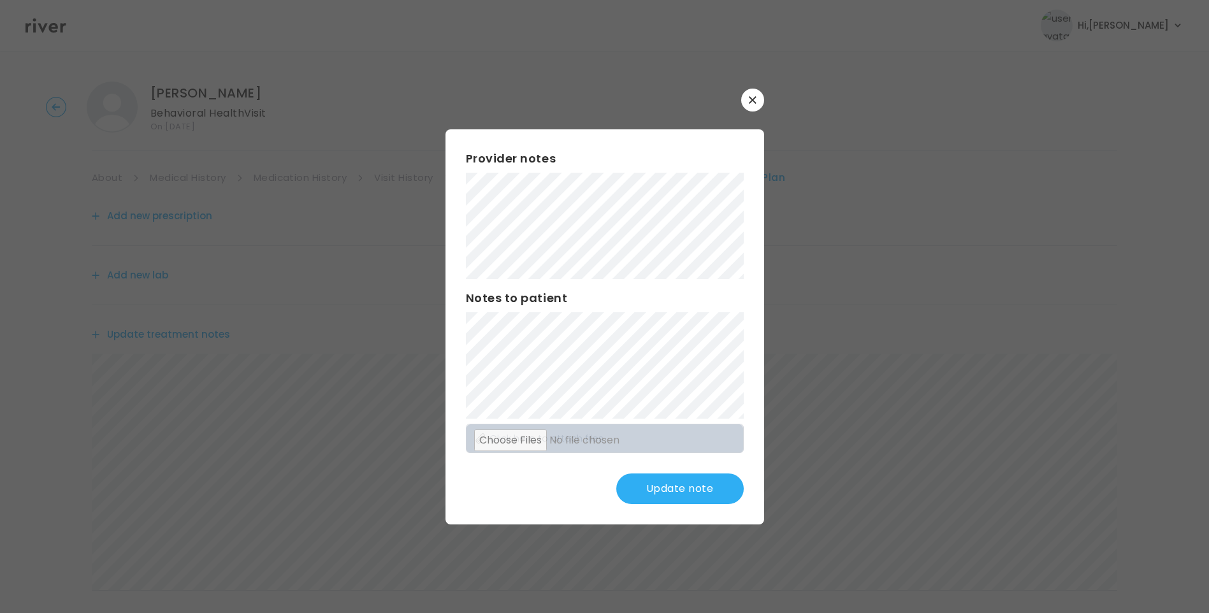
click at [680, 492] on button "Update note" at bounding box center [679, 488] width 127 height 31
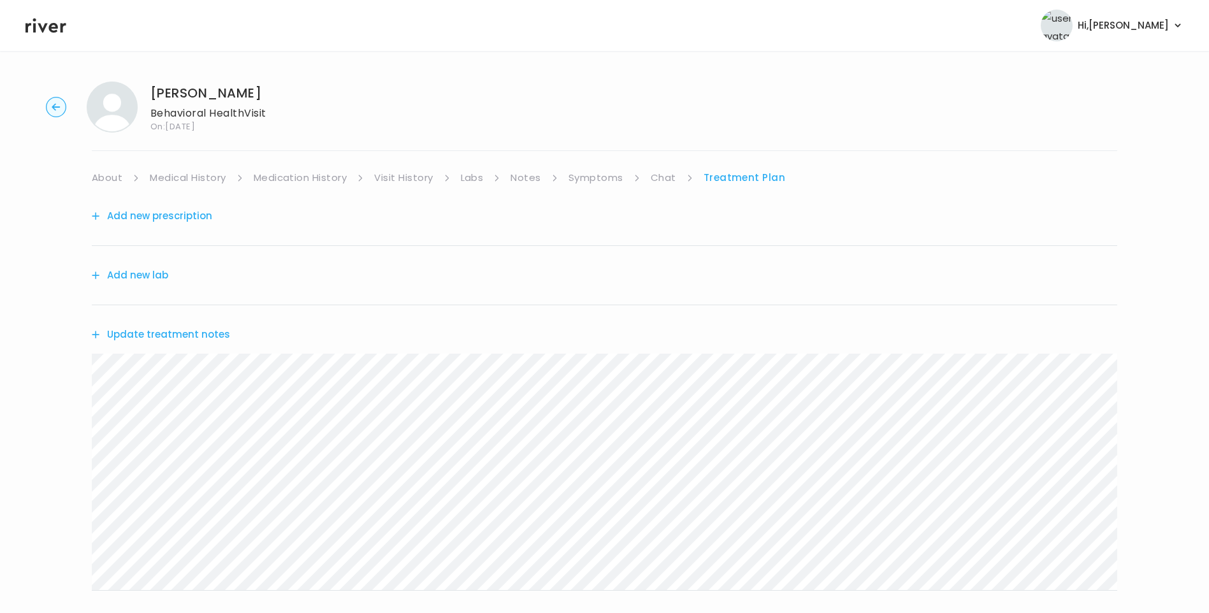
click at [589, 179] on link "Symptoms" at bounding box center [595, 178] width 55 height 18
click at [312, 184] on link "Medication History" at bounding box center [301, 178] width 94 height 18
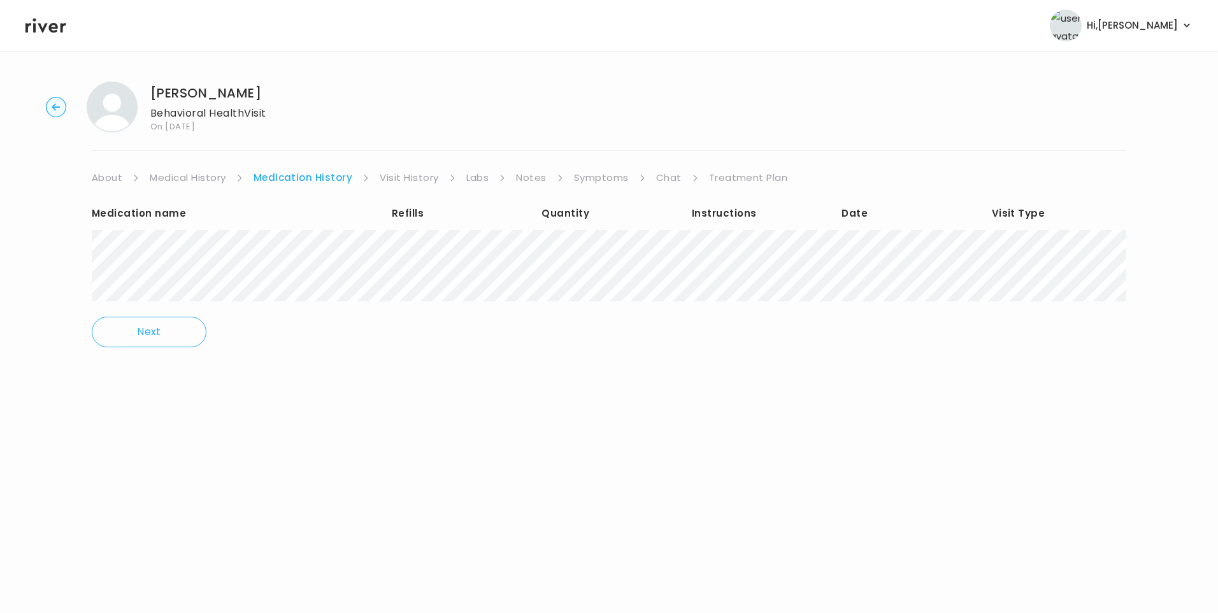
click at [179, 177] on link "Medical History" at bounding box center [188, 178] width 76 height 18
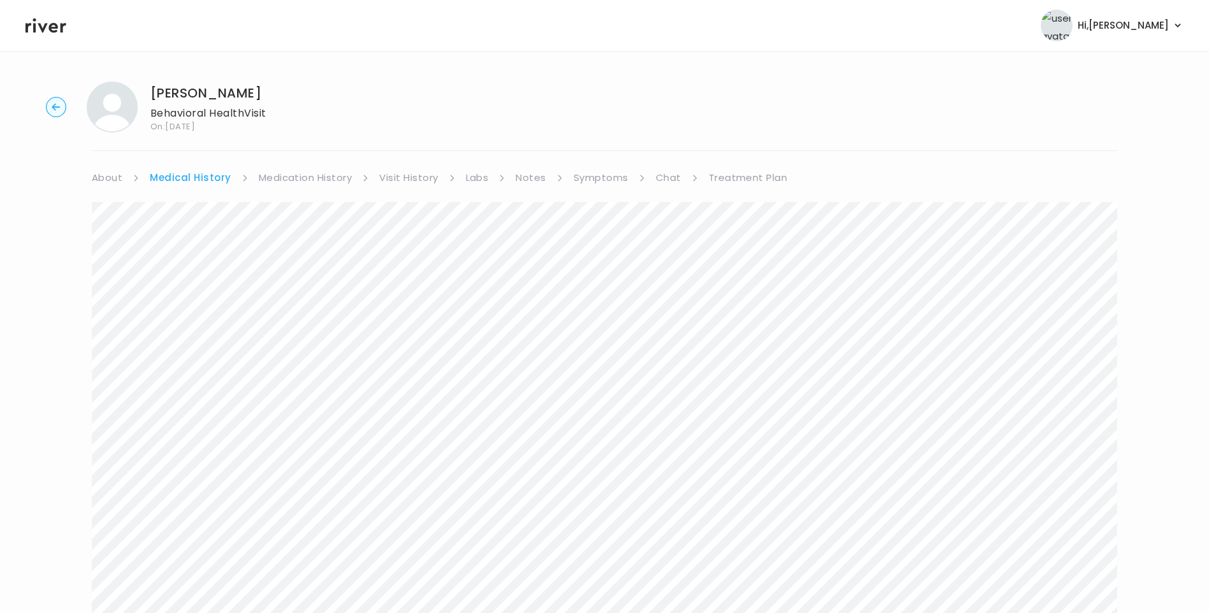
click at [668, 174] on link "Chat" at bounding box center [668, 178] width 25 height 18
click at [759, 178] on link "Treatment Plan" at bounding box center [744, 178] width 79 height 18
click at [185, 330] on button "Update treatment notes" at bounding box center [161, 335] width 138 height 18
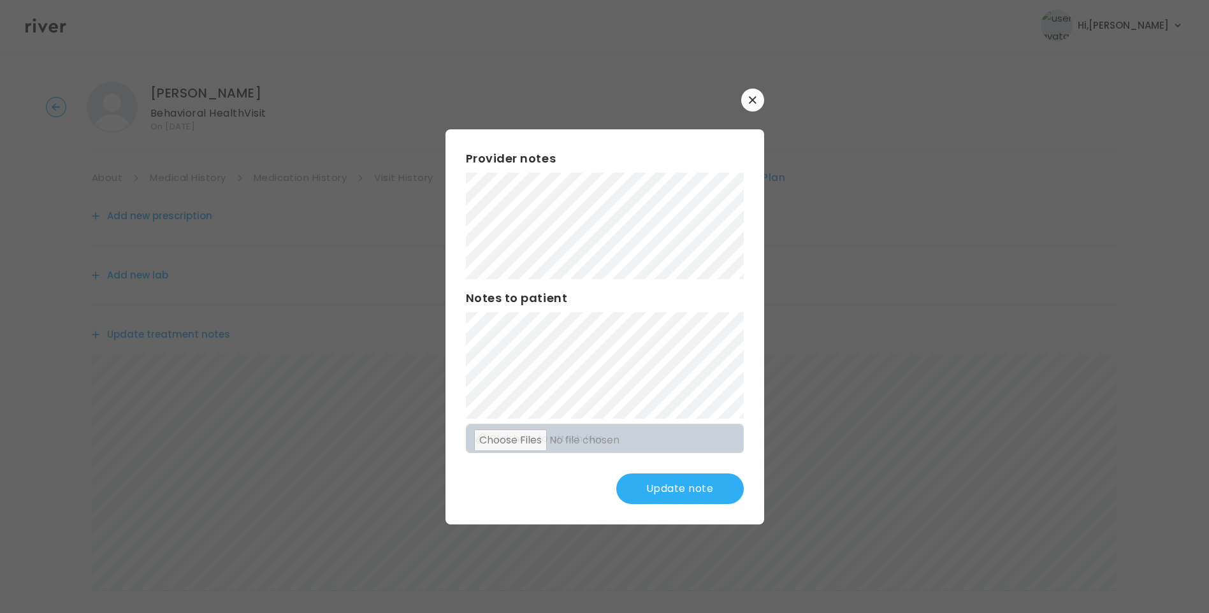
drag, startPoint x: 676, startPoint y: 491, endPoint x: 680, endPoint y: 496, distance: 6.9
click at [677, 494] on button "Update note" at bounding box center [679, 488] width 127 height 31
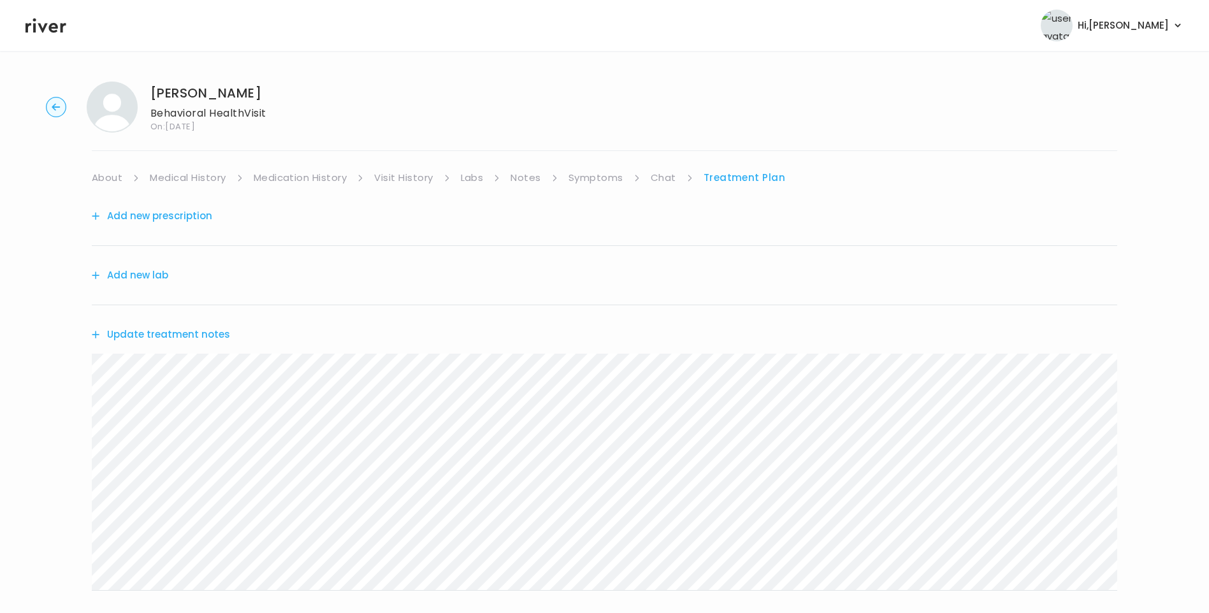
click at [152, 338] on button "Update treatment notes" at bounding box center [161, 335] width 138 height 18
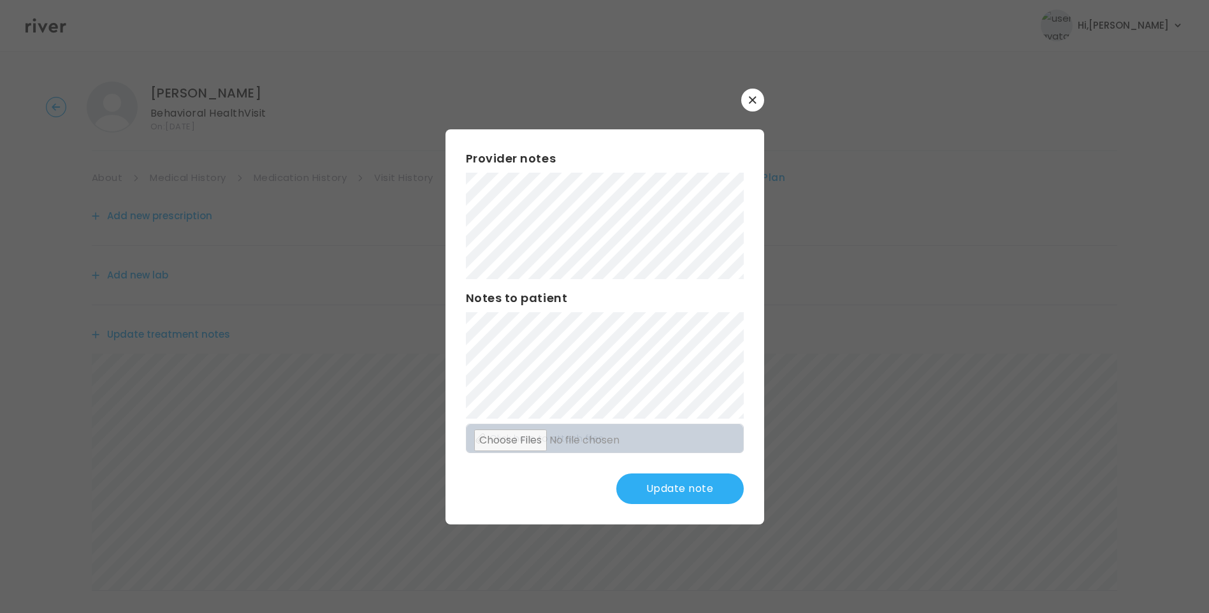
click at [689, 494] on button "Update note" at bounding box center [679, 488] width 127 height 31
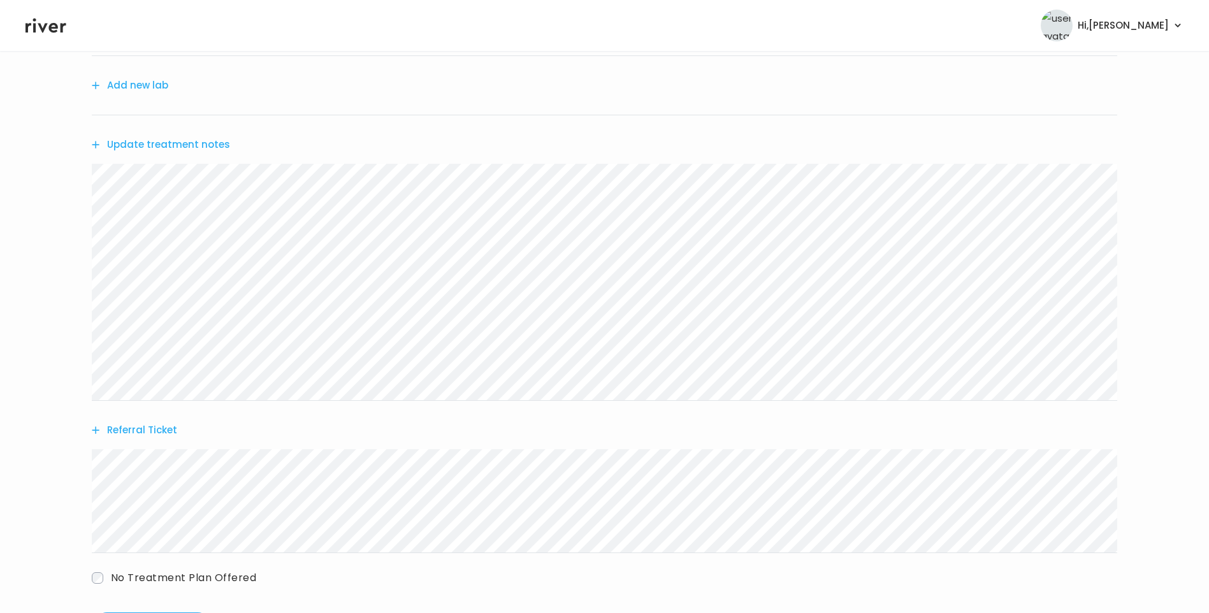
scroll to position [191, 0]
click at [201, 140] on button "Update treatment notes" at bounding box center [161, 143] width 138 height 18
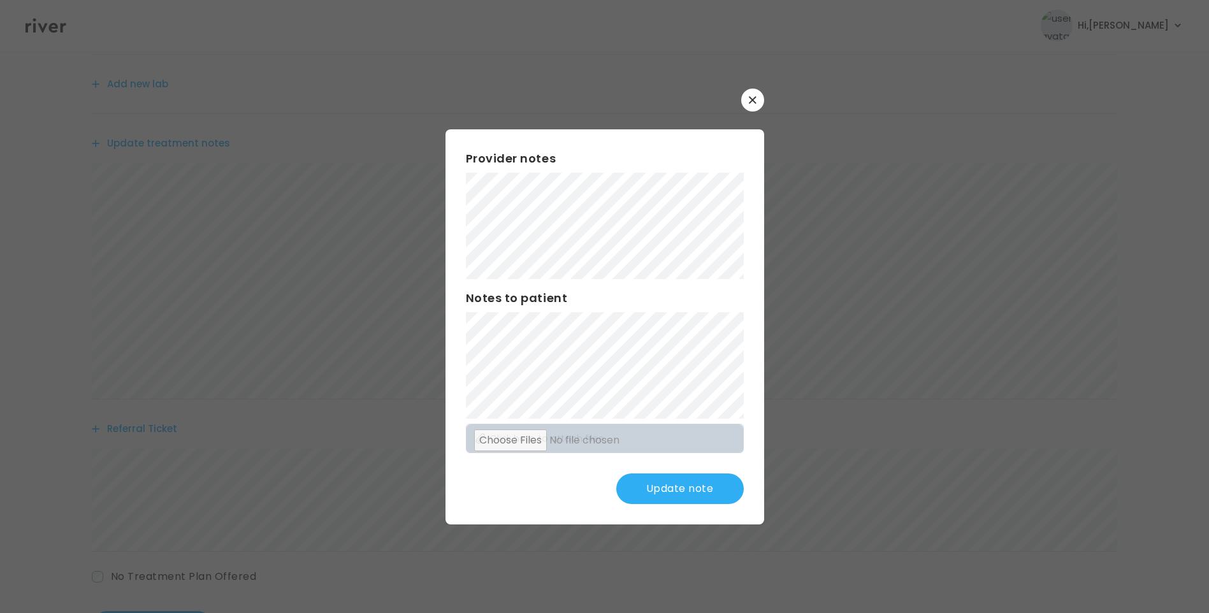
click at [691, 491] on button "Update note" at bounding box center [679, 488] width 127 height 31
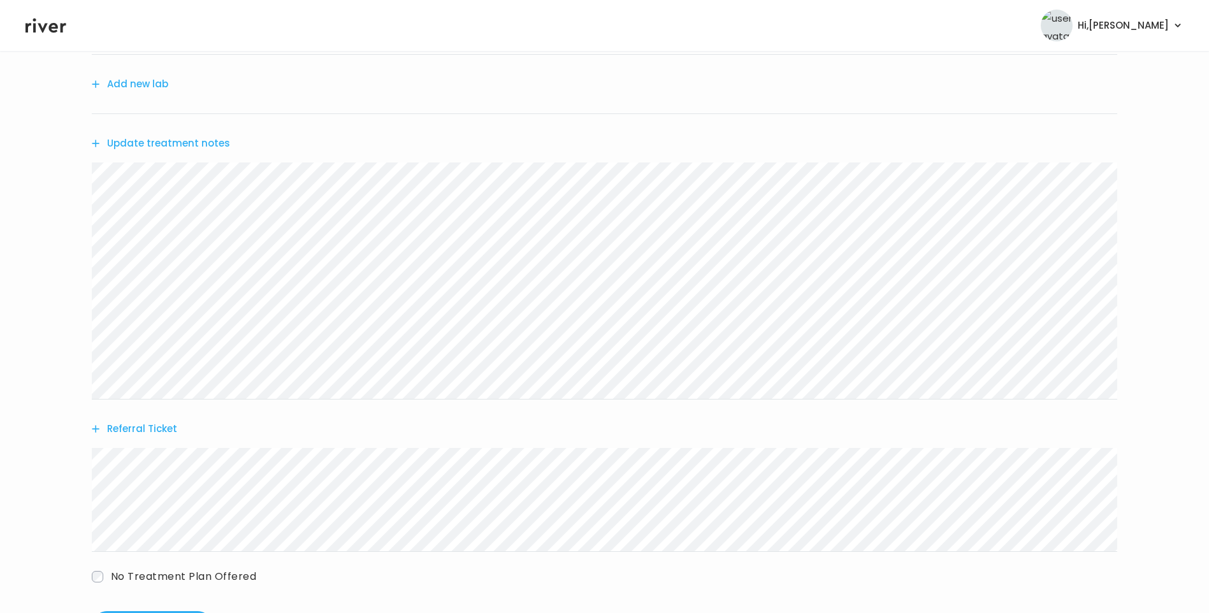
click at [206, 148] on button "Update treatment notes" at bounding box center [161, 143] width 138 height 18
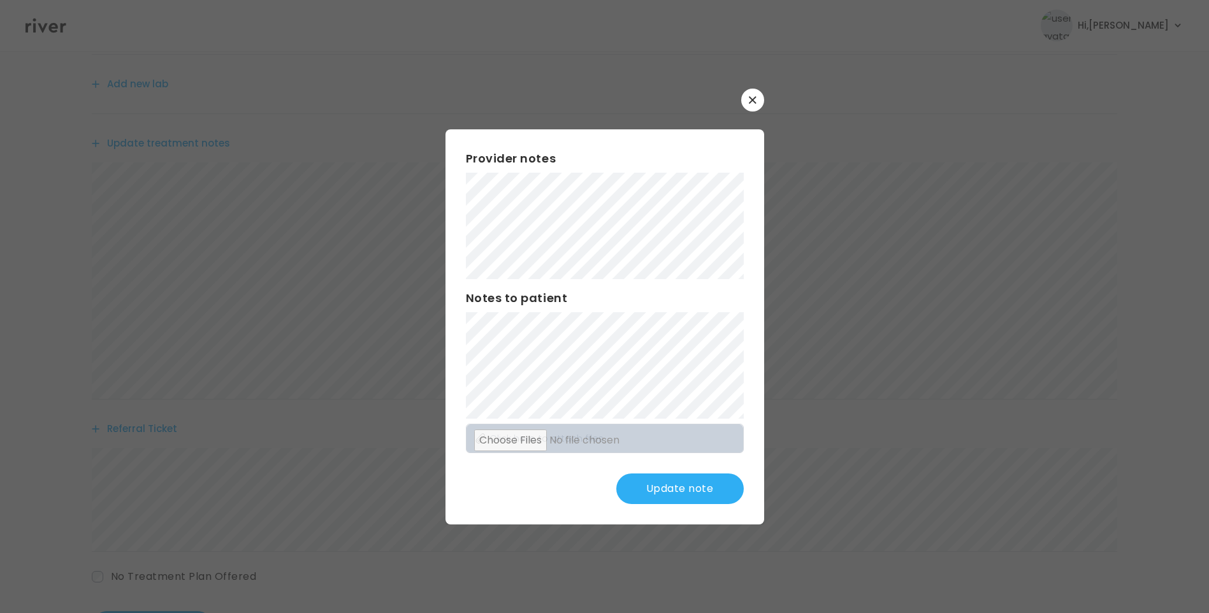
click at [697, 489] on button "Update note" at bounding box center [679, 488] width 127 height 31
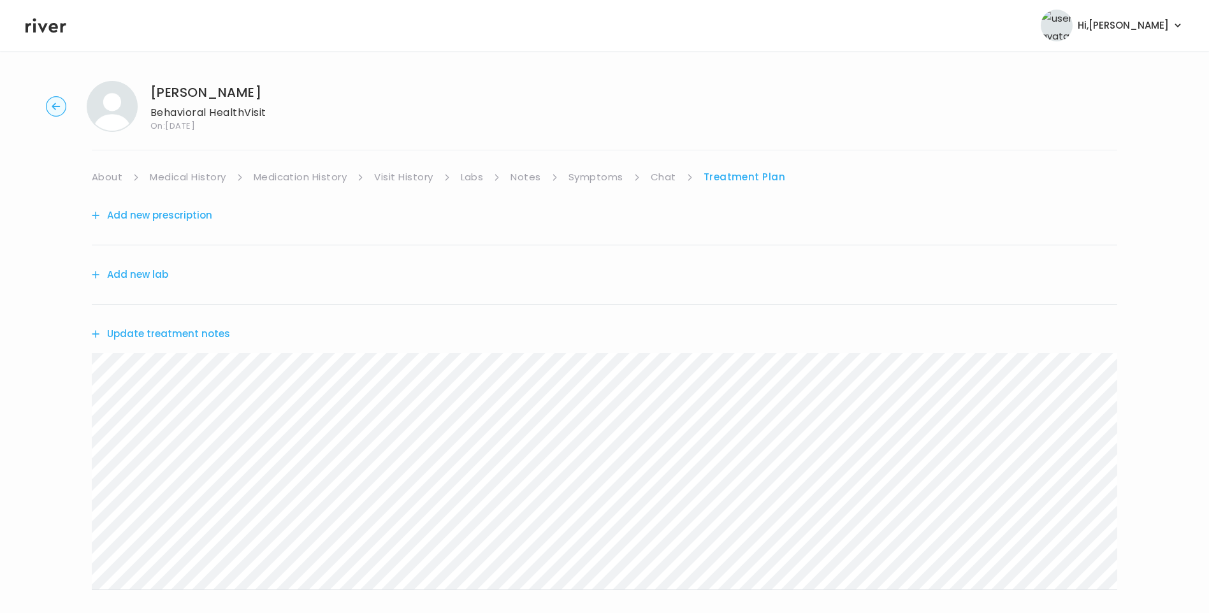
scroll to position [0, 0]
click at [189, 215] on button "Add new prescription" at bounding box center [152, 216] width 120 height 18
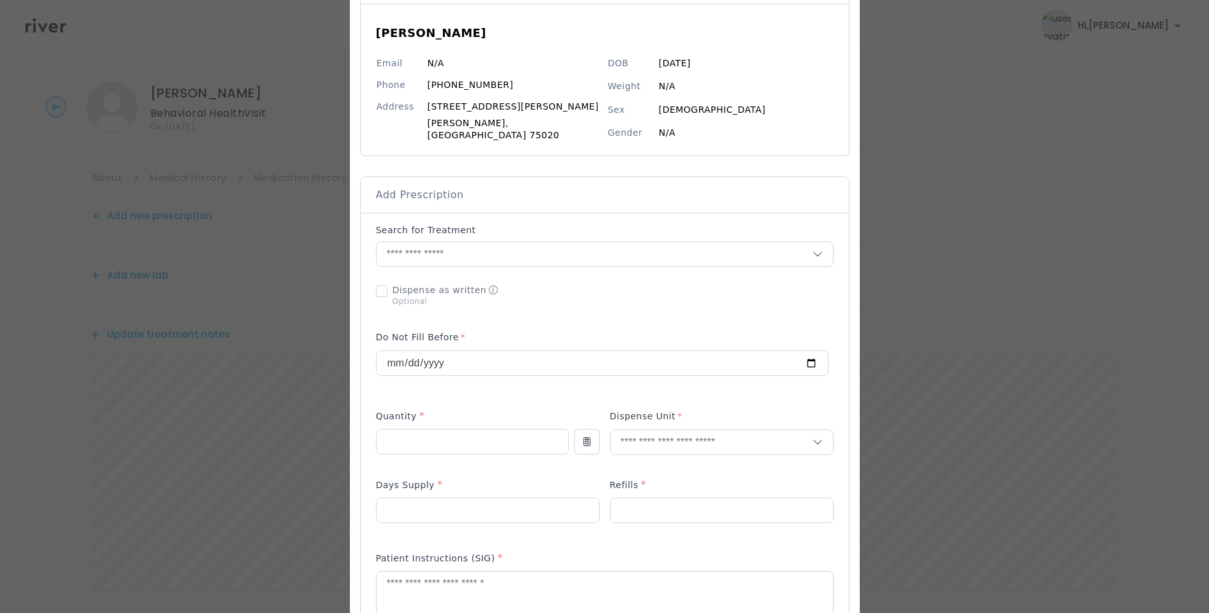
scroll to position [191, 0]
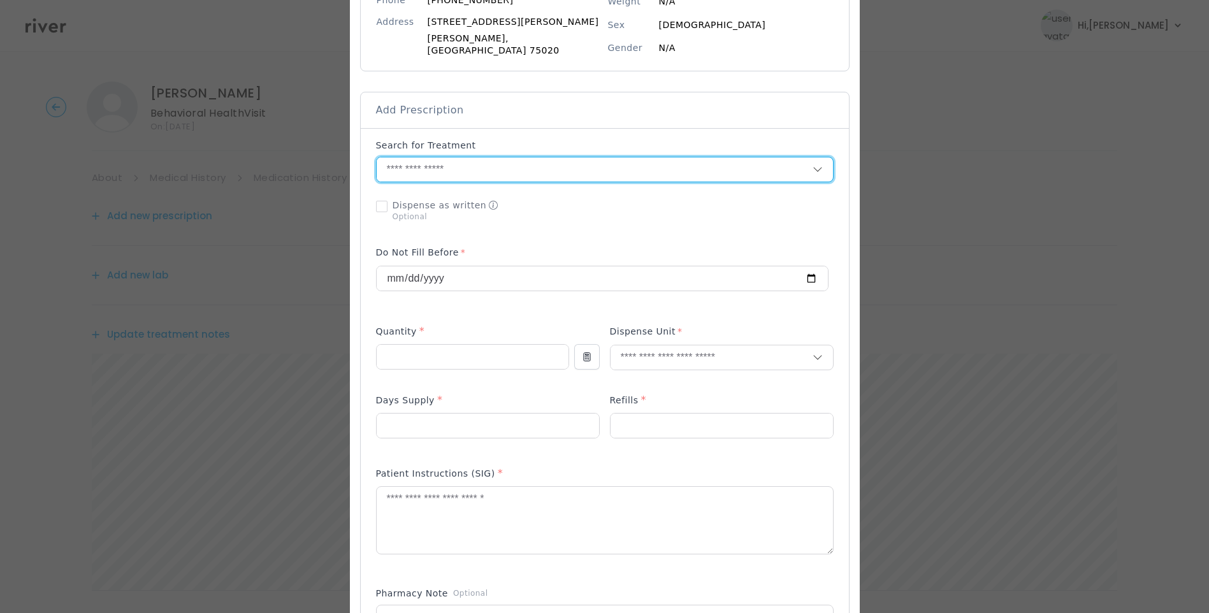
click at [478, 157] on input "text" at bounding box center [595, 169] width 436 height 24
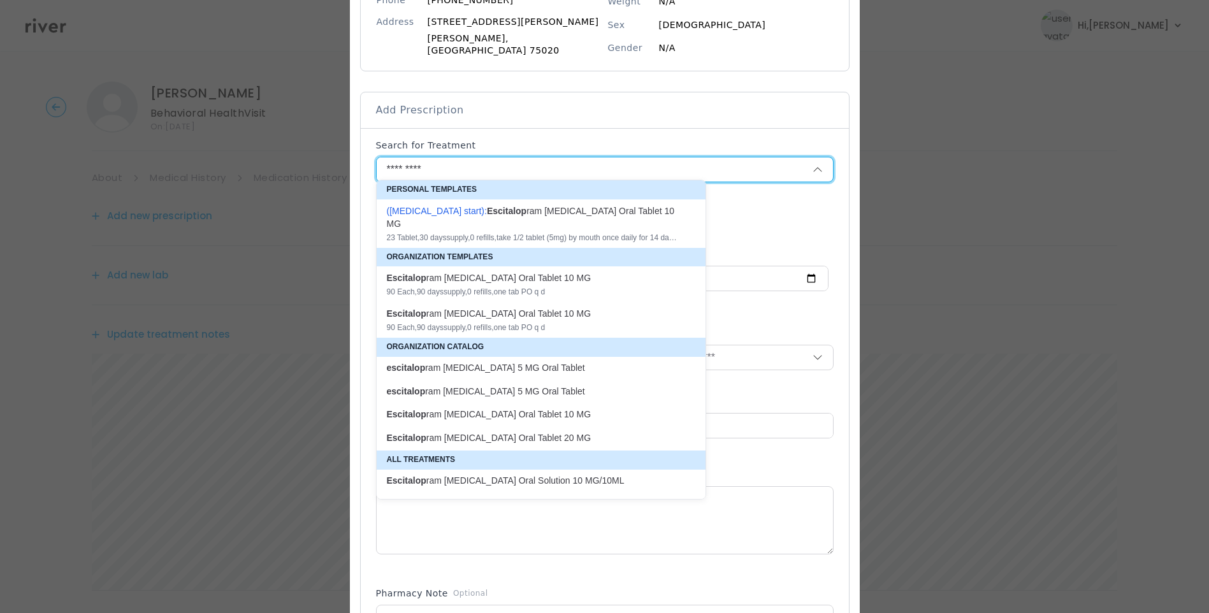
click at [545, 362] on p "escitalop ram oxalate 5 MG Oral Tablet" at bounding box center [533, 368] width 293 height 12
type input "**********"
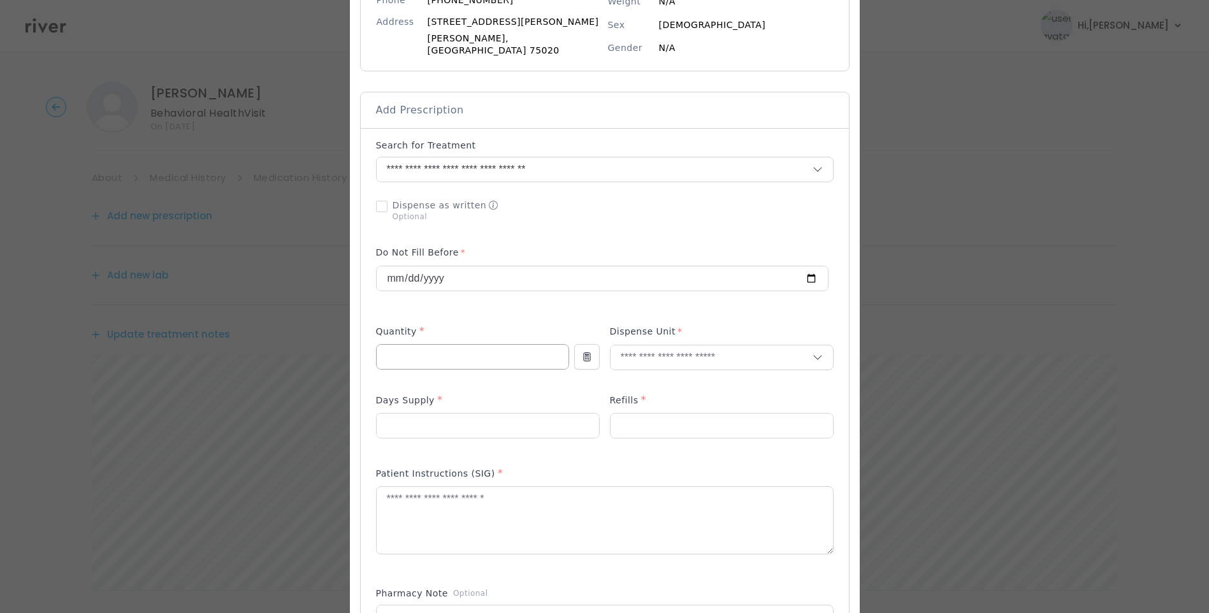
click at [445, 354] on input "number" at bounding box center [473, 357] width 192 height 24
type input "**"
type input "****"
click at [643, 381] on p "Tablet" at bounding box center [693, 378] width 168 height 18
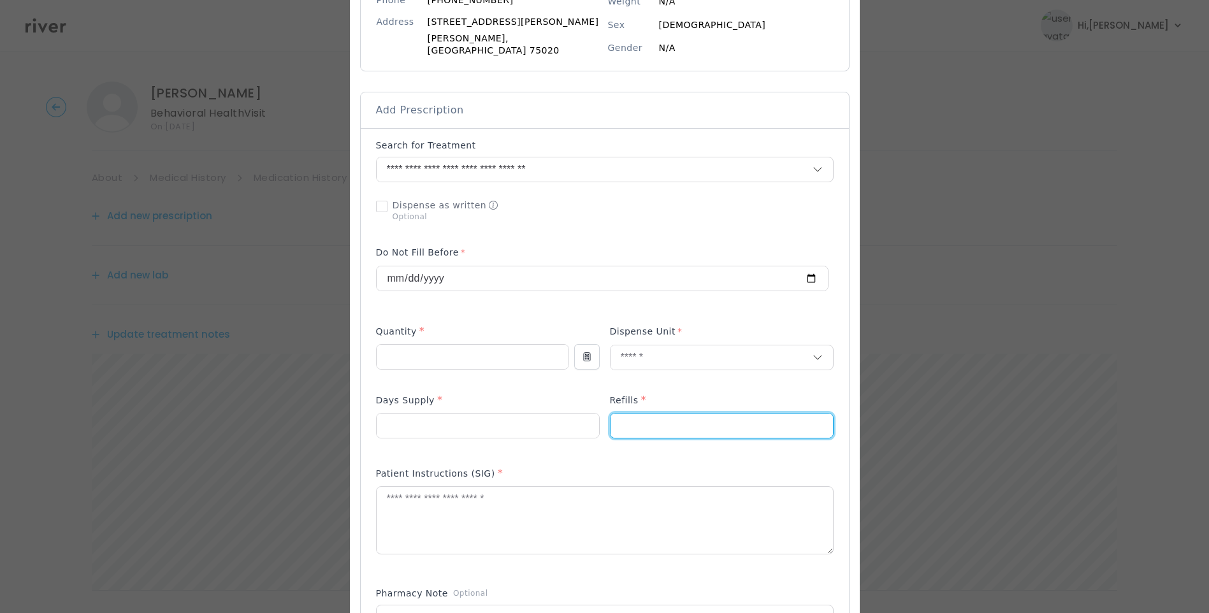
click at [640, 422] on input "number" at bounding box center [721, 425] width 222 height 24
type input "*"
click at [456, 419] on input "number" at bounding box center [488, 425] width 222 height 24
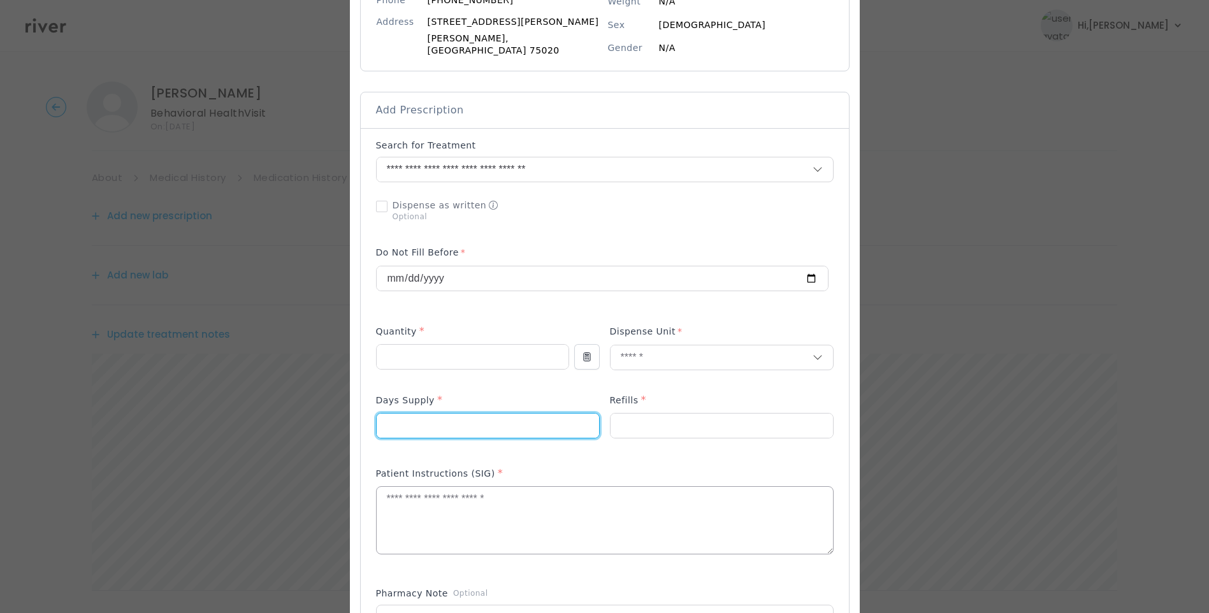
type input "**"
click at [426, 520] on textarea at bounding box center [605, 521] width 456 height 68
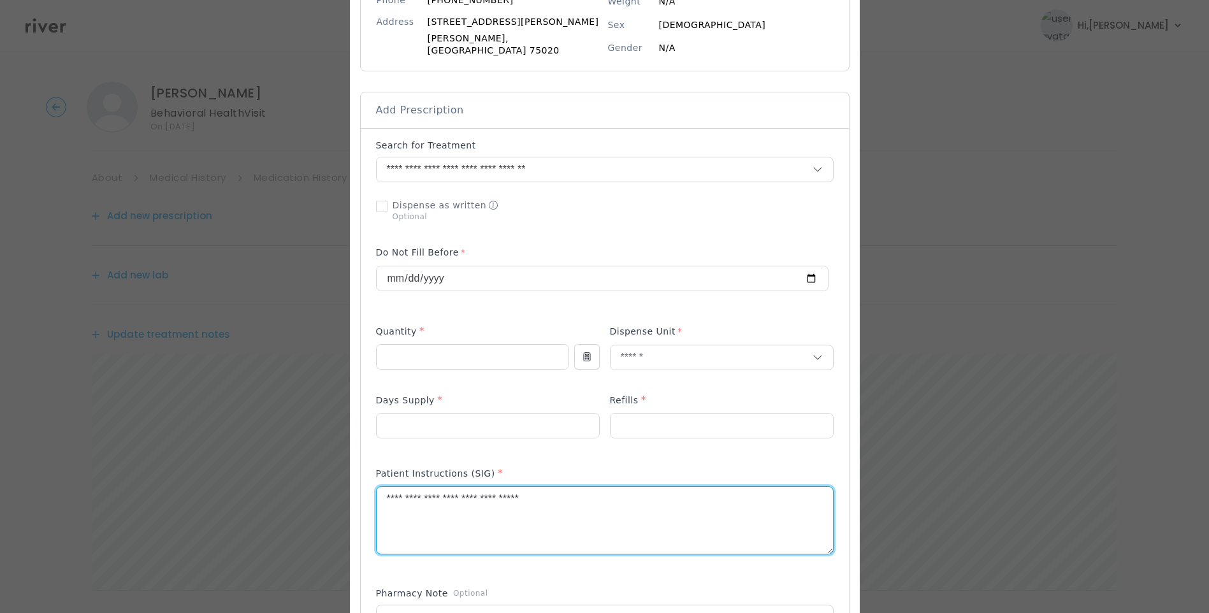
type textarea "**********"
click at [515, 310] on div "Add Prescription to Order" at bounding box center [604, 450] width 457 height 623
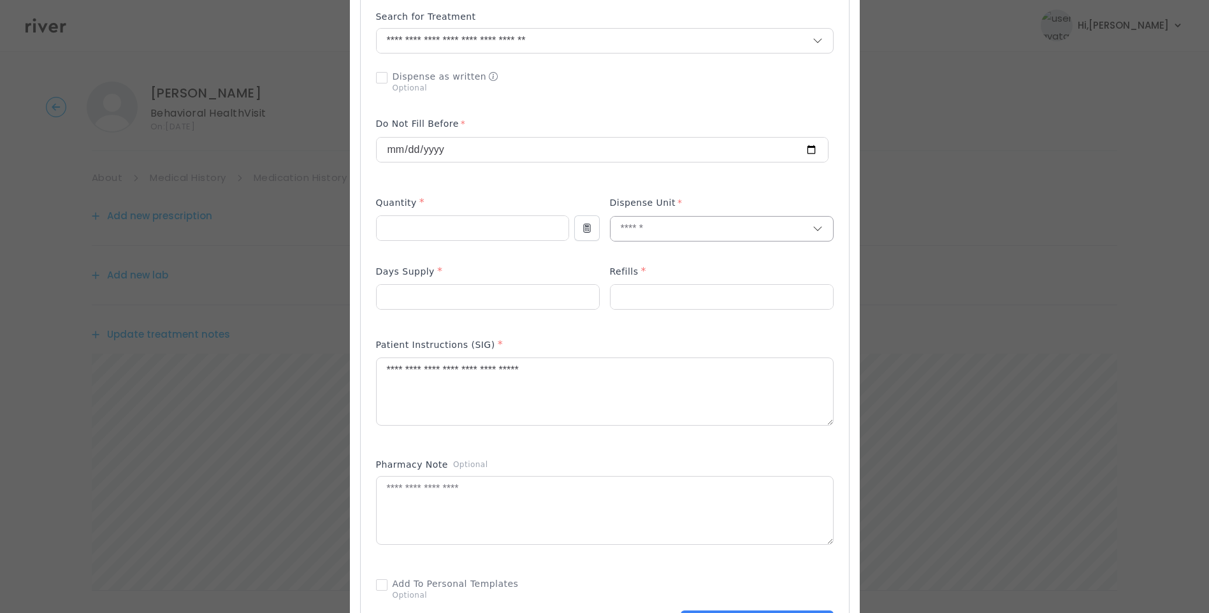
scroll to position [319, 0]
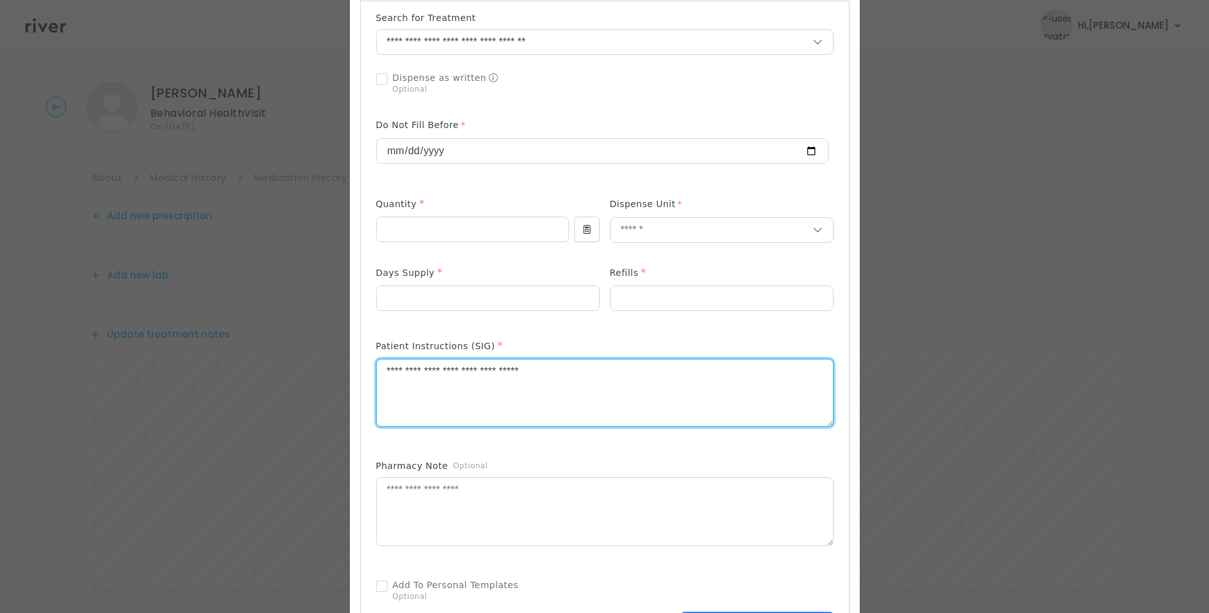
click at [610, 368] on textarea "**********" at bounding box center [605, 393] width 456 height 68
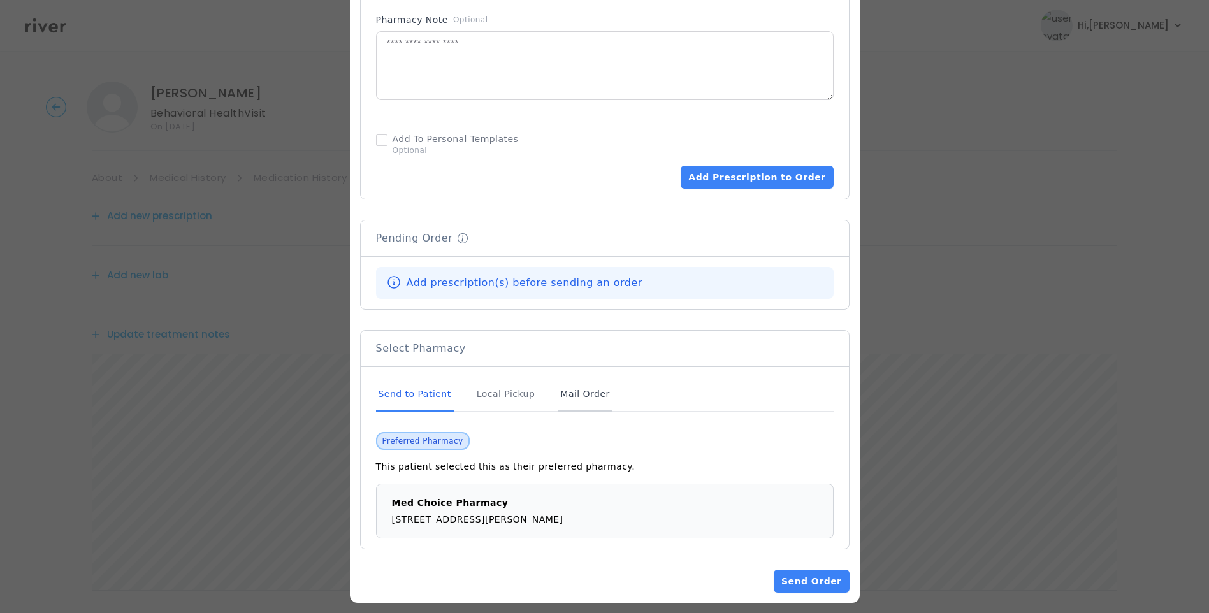
scroll to position [768, 0]
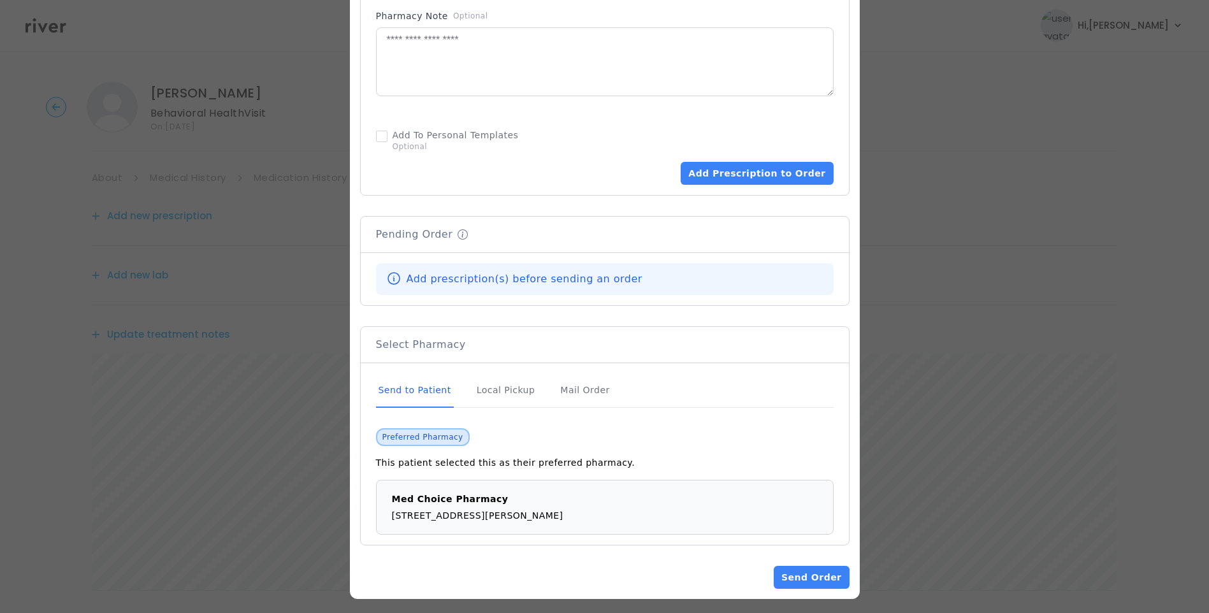
click at [427, 384] on div "Send to Patient" at bounding box center [415, 390] width 78 height 34
click at [750, 172] on button "Add Prescription to Order" at bounding box center [756, 173] width 152 height 23
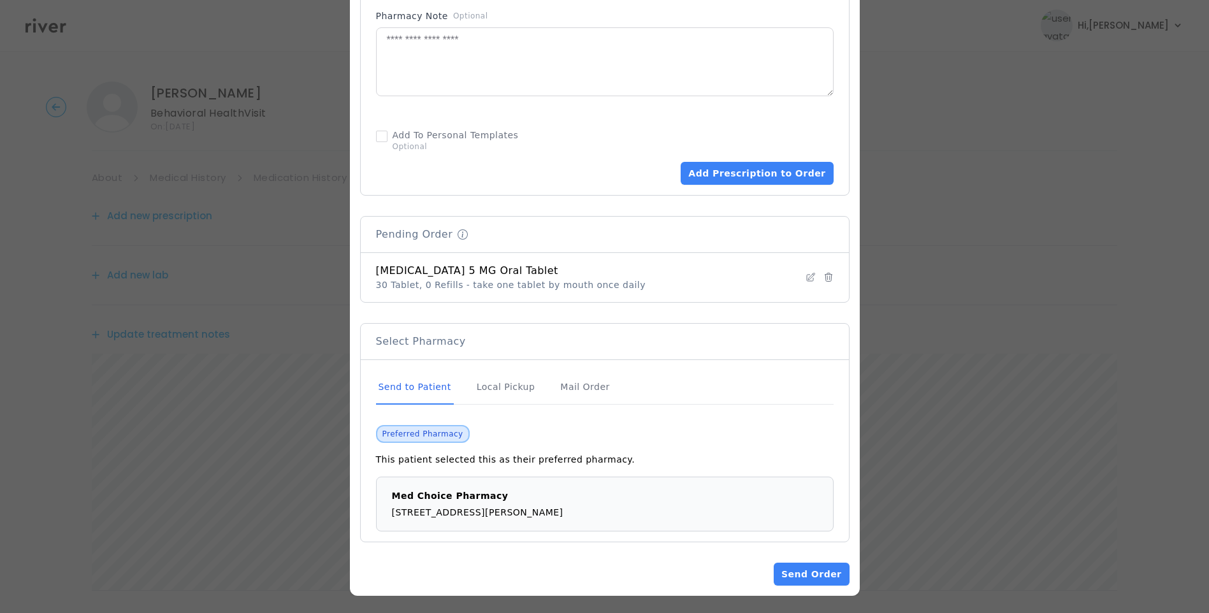
scroll to position [766, 0]
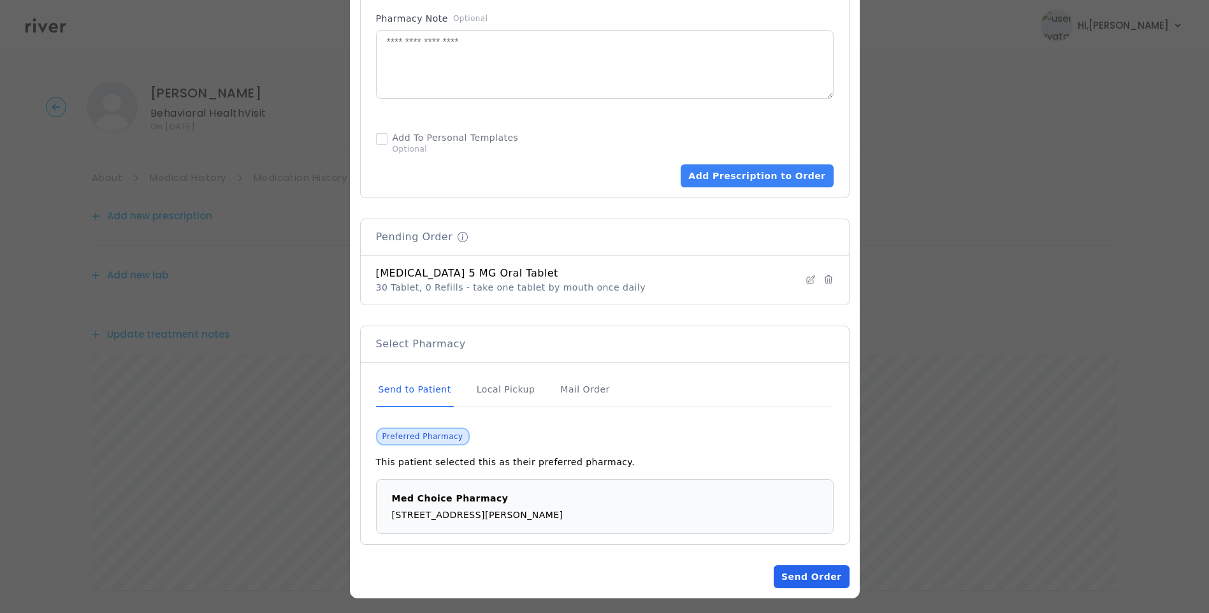
click at [807, 569] on button "Send Order" at bounding box center [810, 576] width 75 height 23
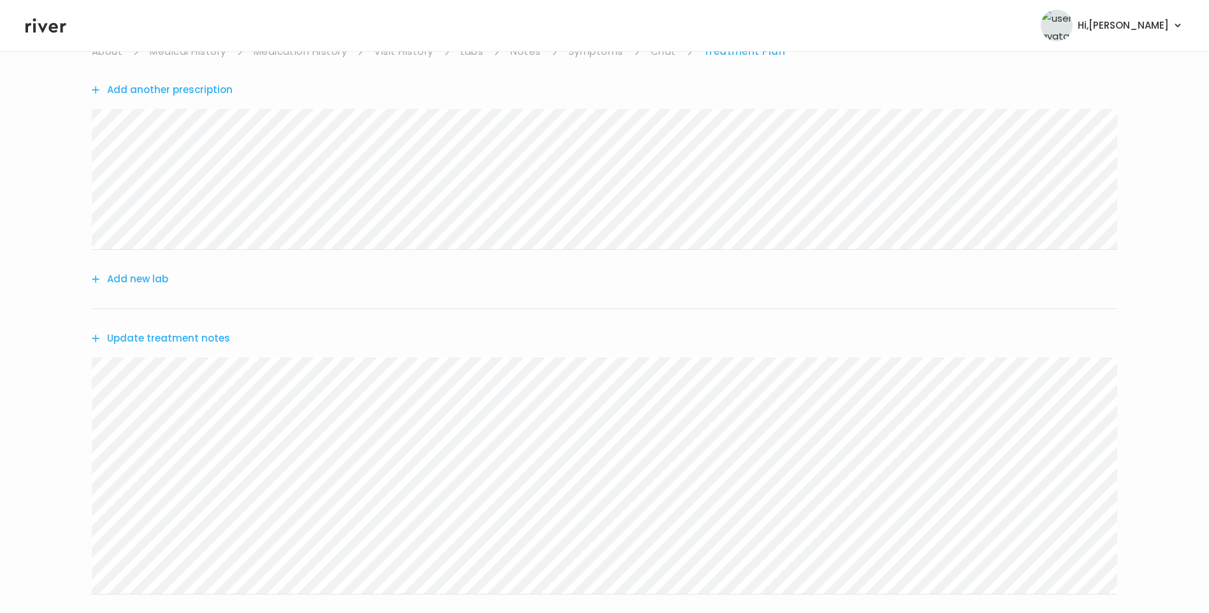
scroll to position [127, 0]
click at [204, 333] on button "Update treatment notes" at bounding box center [161, 337] width 138 height 18
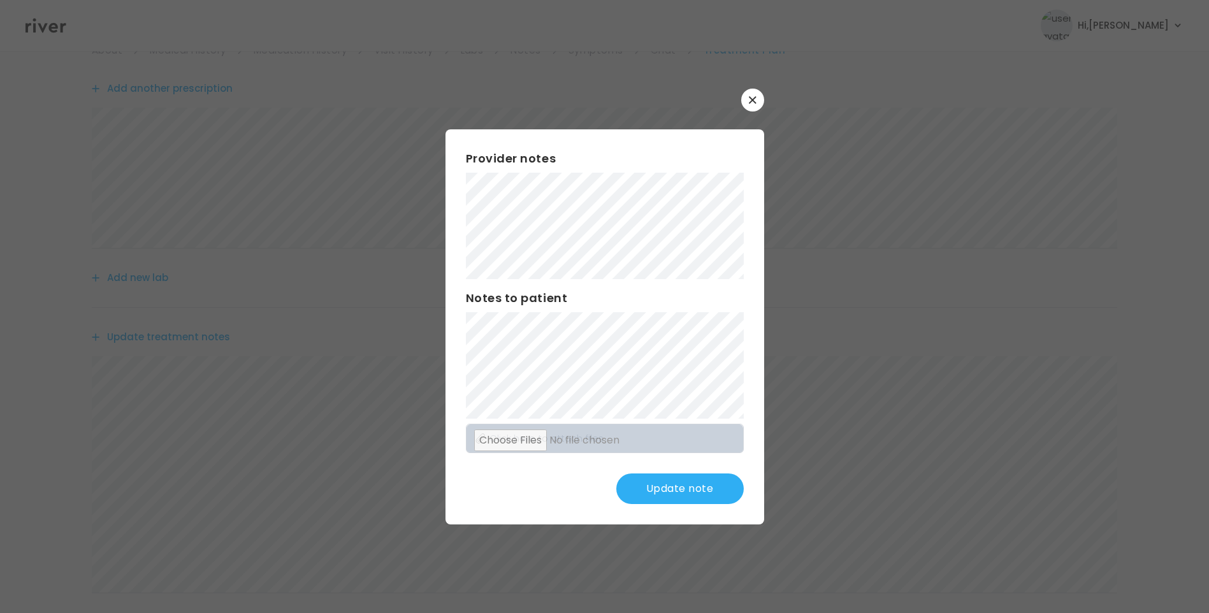
click at [692, 487] on button "Update note" at bounding box center [679, 488] width 127 height 31
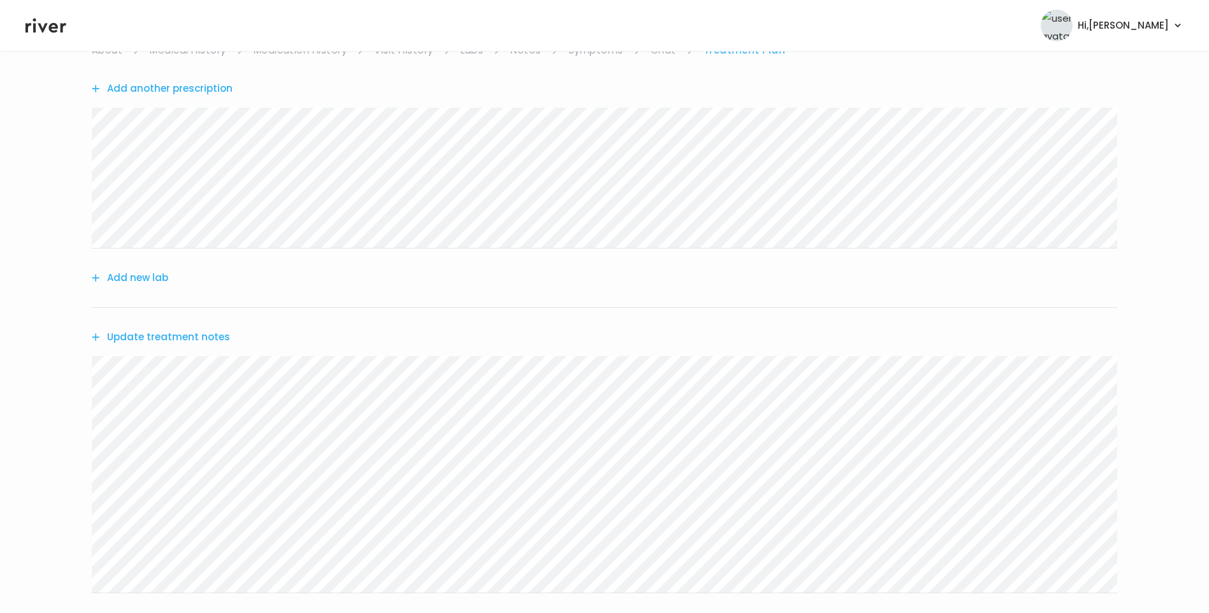
scroll to position [0, 0]
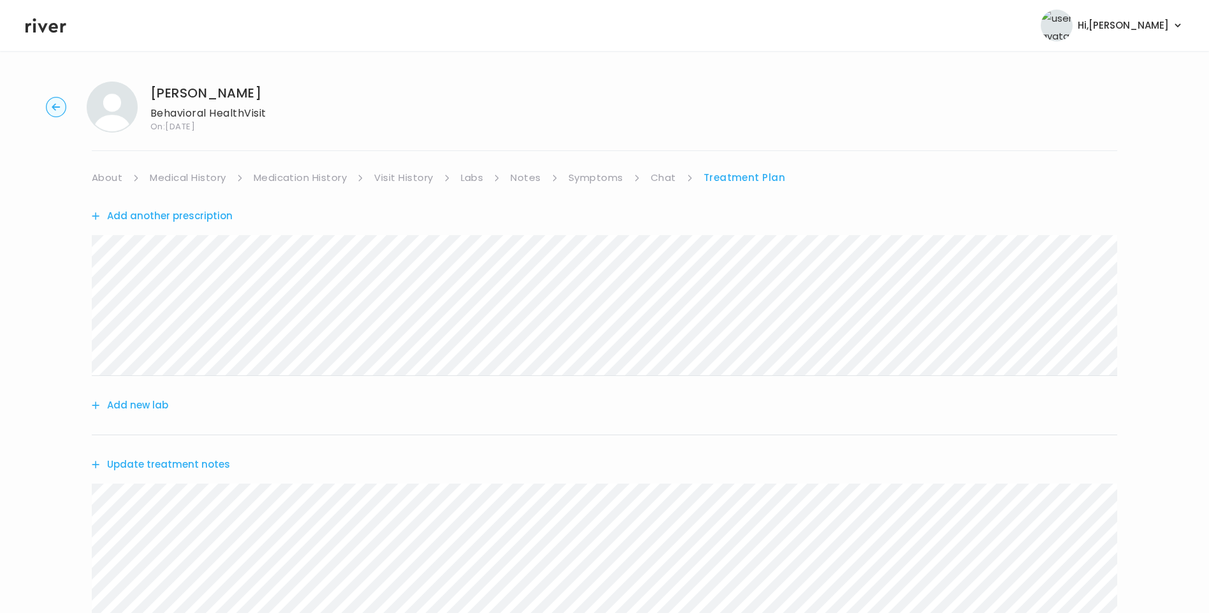
click at [598, 162] on div "Viktoria Moore Behavioral Health Visit On: 11 Sep 2025 About Medical History Me…" at bounding box center [604, 521] width 1209 height 901
click at [605, 182] on link "Symptoms" at bounding box center [595, 178] width 55 height 18
click at [653, 182] on link "Chat" at bounding box center [665, 178] width 25 height 18
click at [536, 184] on link "Notes" at bounding box center [525, 178] width 30 height 18
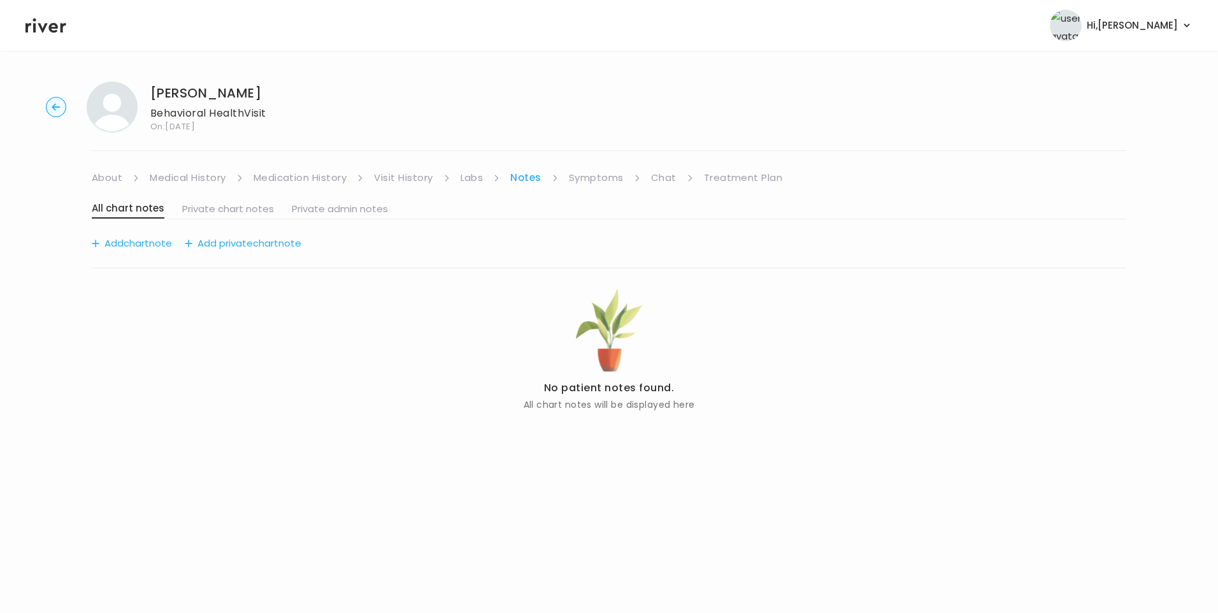
click at [620, 178] on link "Symptoms" at bounding box center [596, 178] width 55 height 18
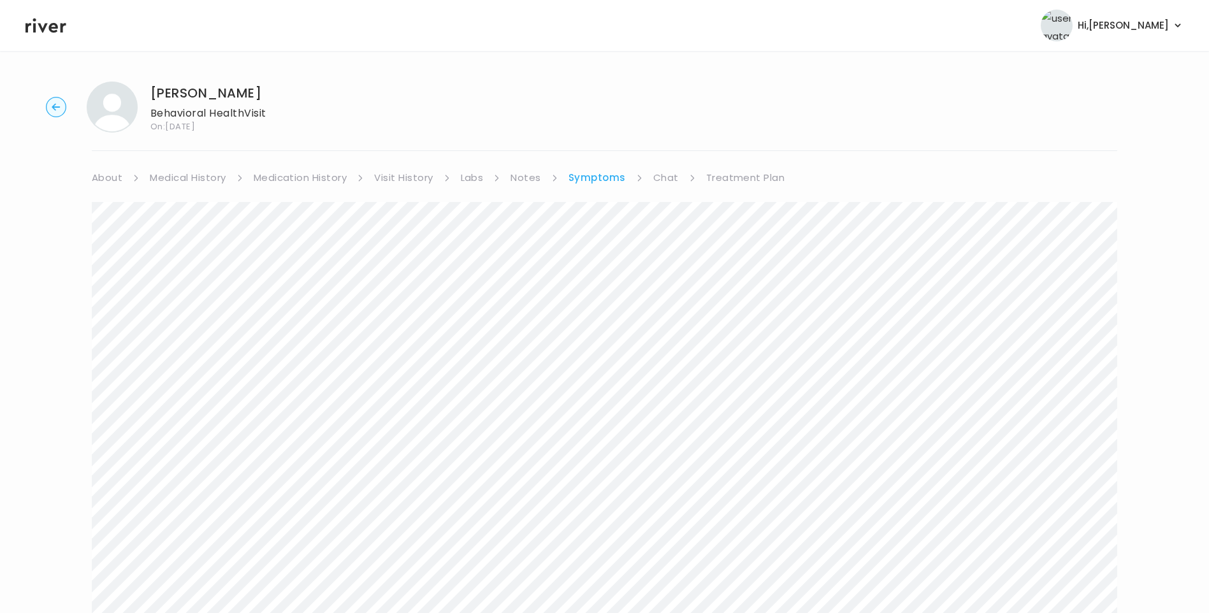
click at [378, 174] on link "Visit History" at bounding box center [403, 178] width 59 height 18
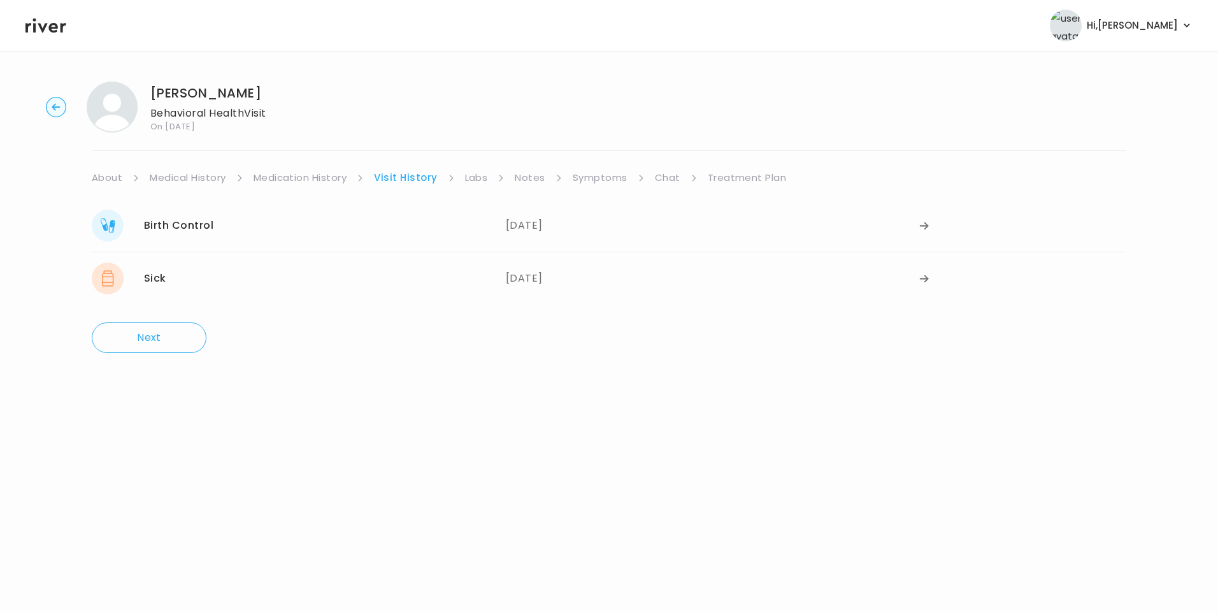
click at [394, 178] on link "Visit History" at bounding box center [405, 178] width 63 height 18
click at [396, 171] on link "Visit History" at bounding box center [405, 178] width 63 height 18
click at [407, 179] on link "Visit History" at bounding box center [405, 178] width 63 height 18
click at [604, 178] on link "Symptoms" at bounding box center [600, 178] width 55 height 18
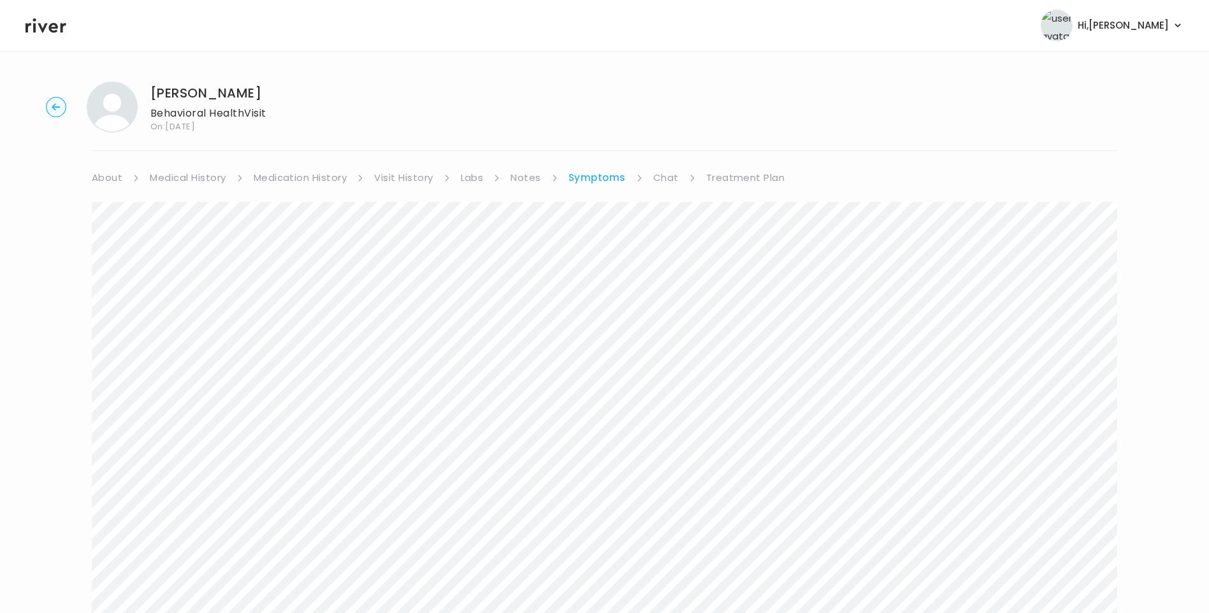
click at [700, 176] on ul "About Medical History Medication History Visit History Labs Notes Symptoms Chat…" at bounding box center [604, 178] width 1025 height 18
click at [712, 179] on link "Treatment Plan" at bounding box center [745, 178] width 79 height 18
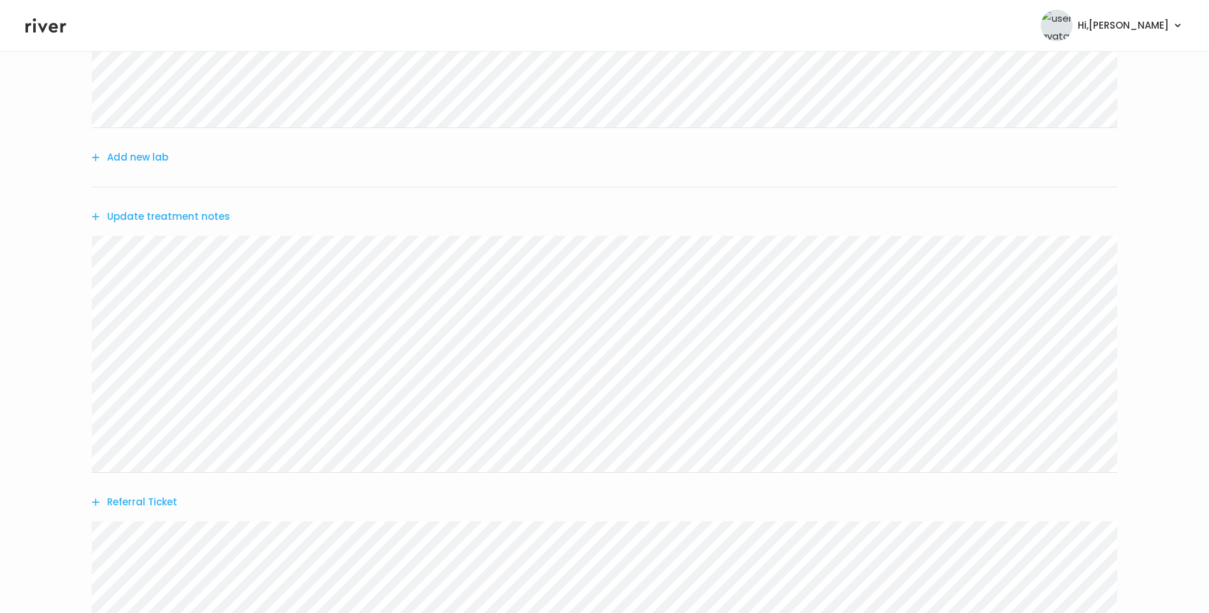
scroll to position [380, 0]
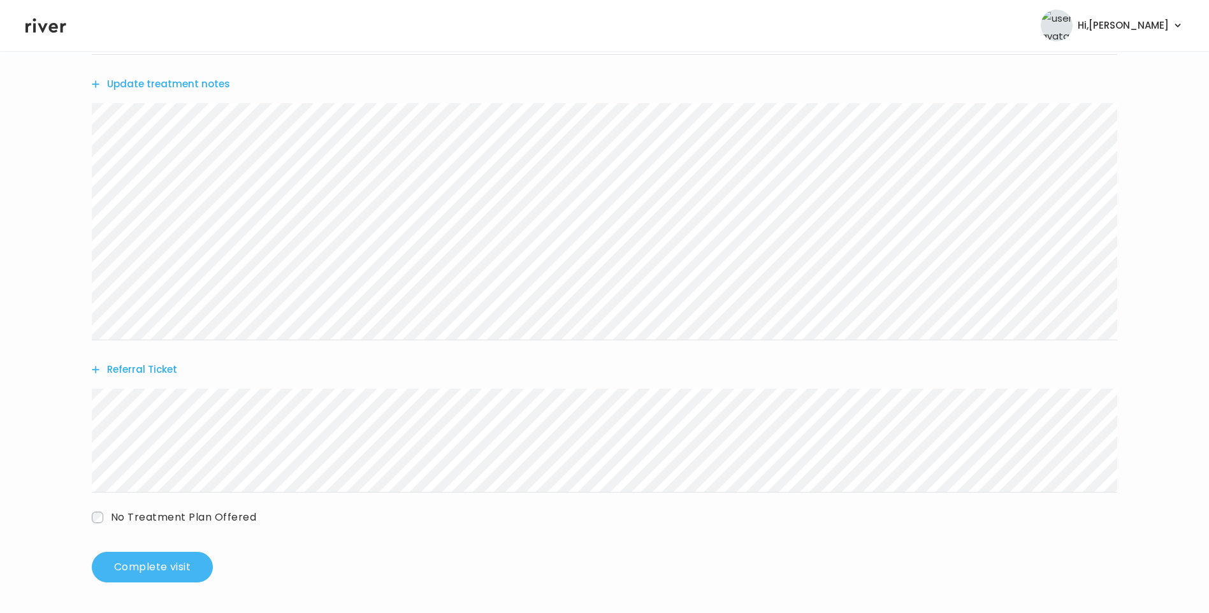
click at [158, 570] on button "Complete visit" at bounding box center [152, 567] width 121 height 31
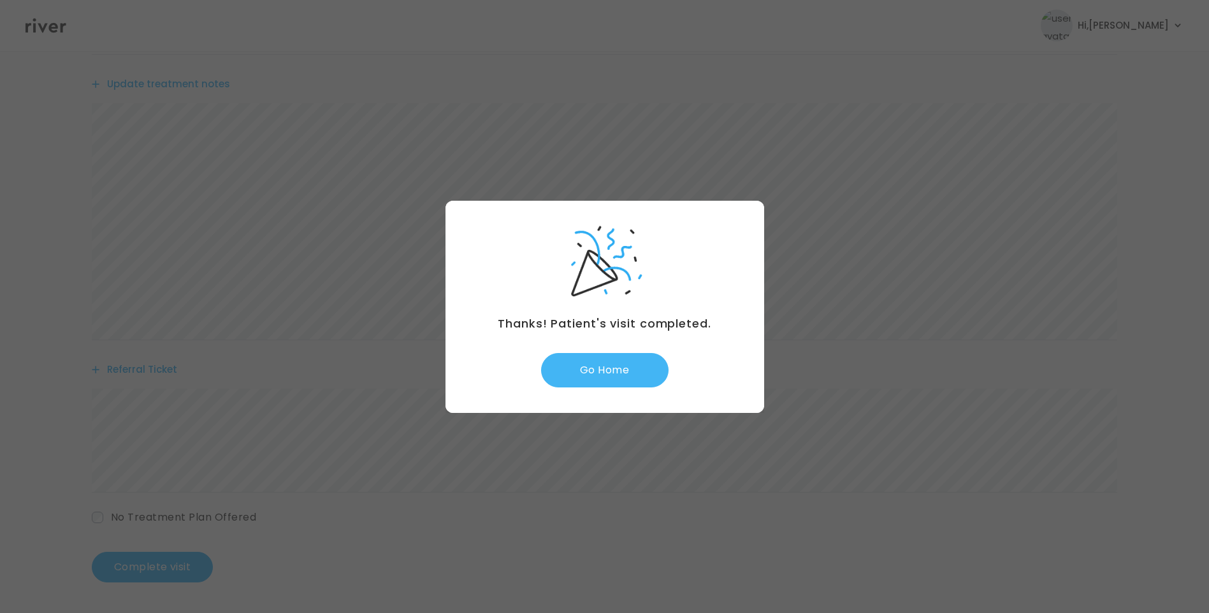
click at [645, 380] on button "Go Home" at bounding box center [604, 370] width 127 height 34
